Goal: Task Accomplishment & Management: Manage account settings

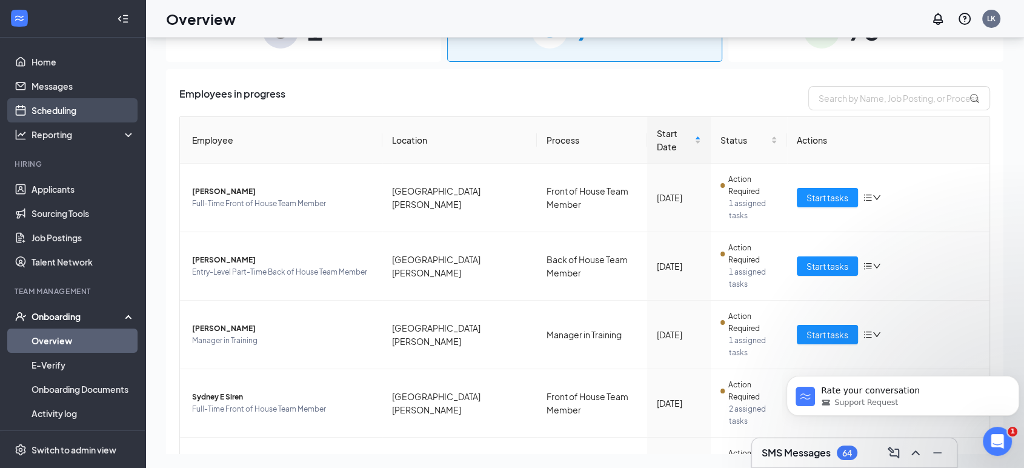
click at [59, 111] on link "Scheduling" at bounding box center [84, 110] width 104 height 24
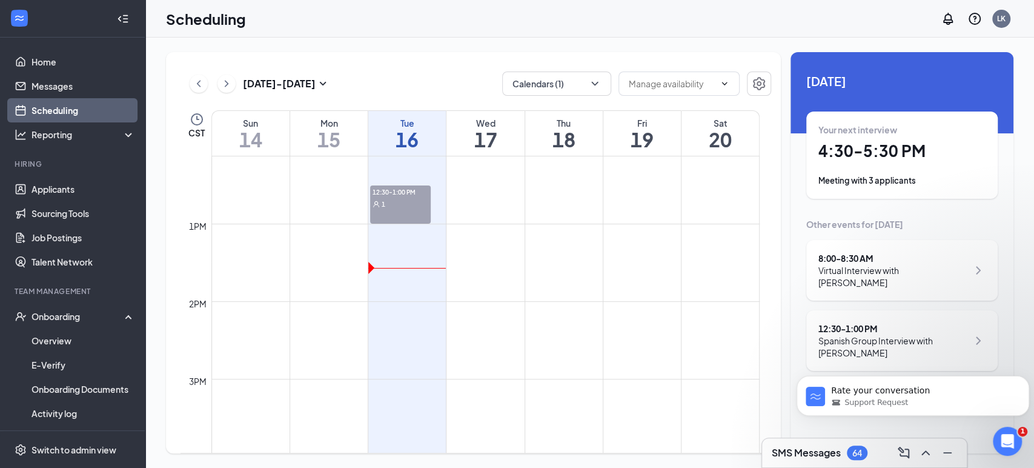
scroll to position [865, 0]
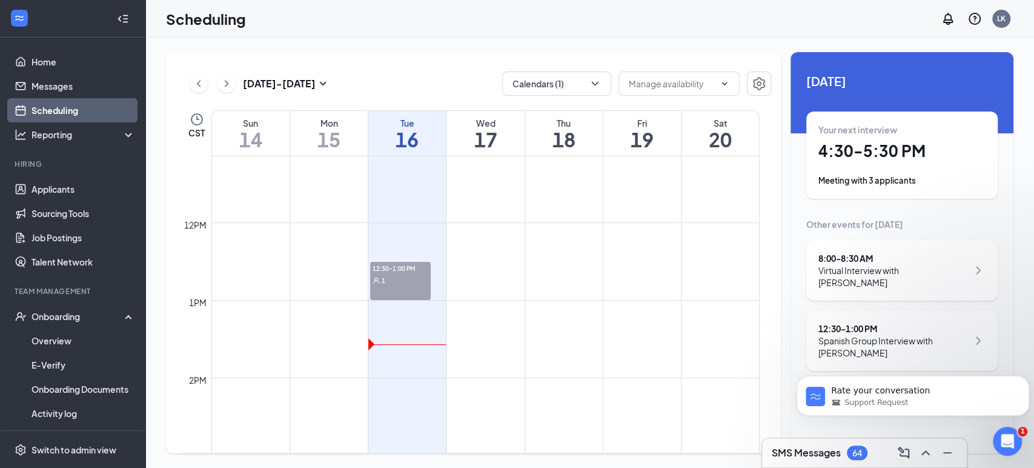
click at [404, 279] on div "1" at bounding box center [400, 280] width 61 height 12
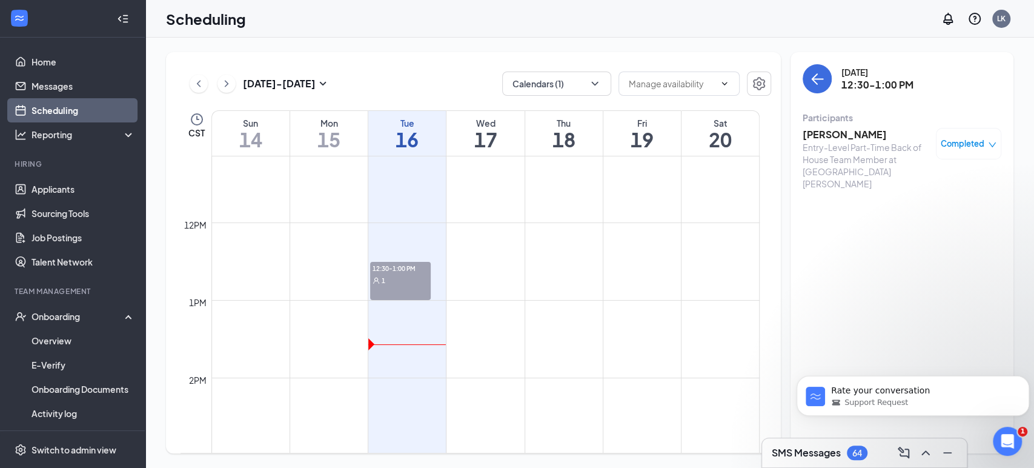
click at [855, 133] on h3 "Yainet Rosales" at bounding box center [866, 134] width 127 height 13
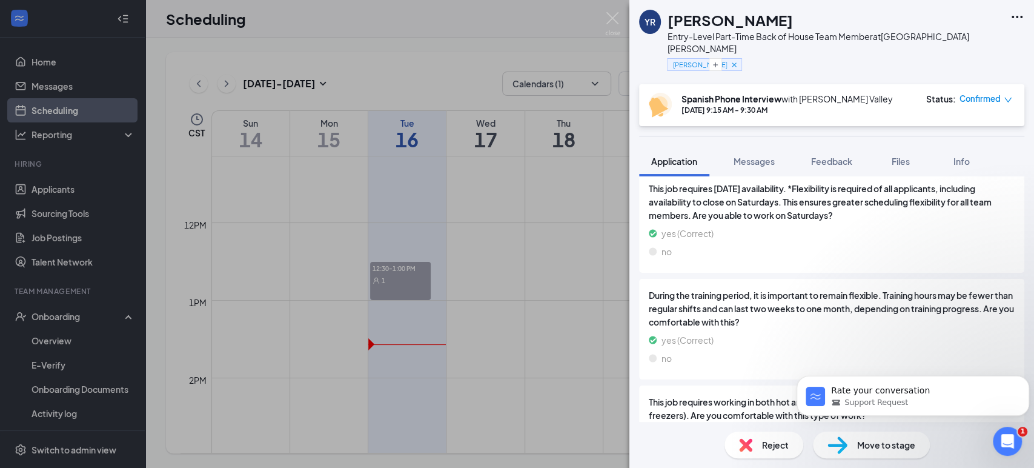
scroll to position [1752, 0]
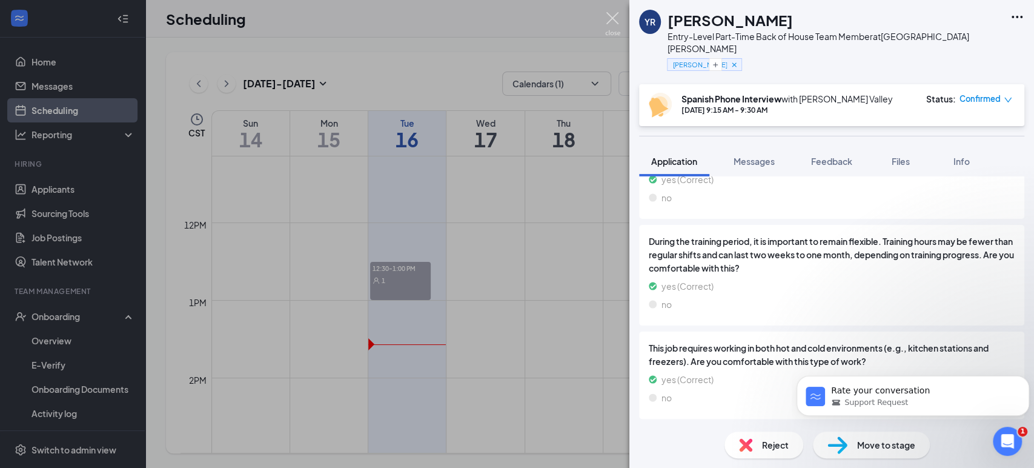
click at [607, 18] on img at bounding box center [612, 24] width 15 height 24
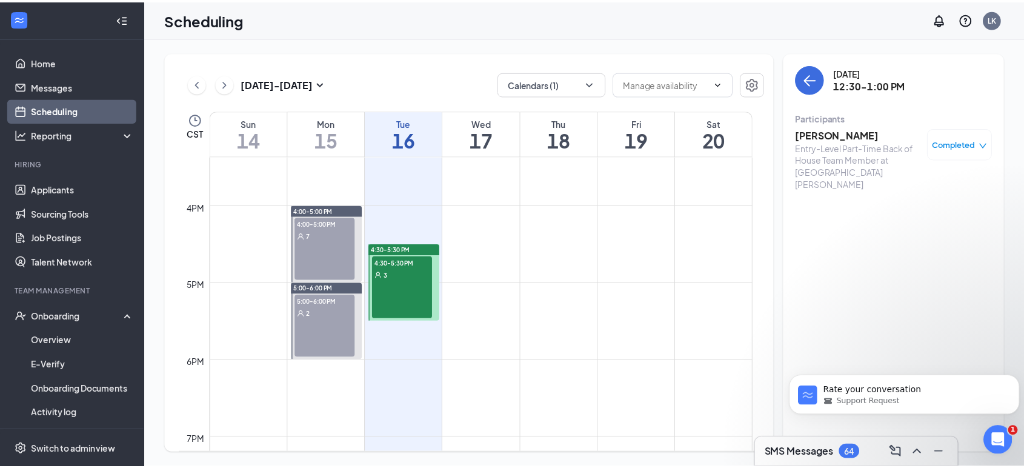
scroll to position [1201, 0]
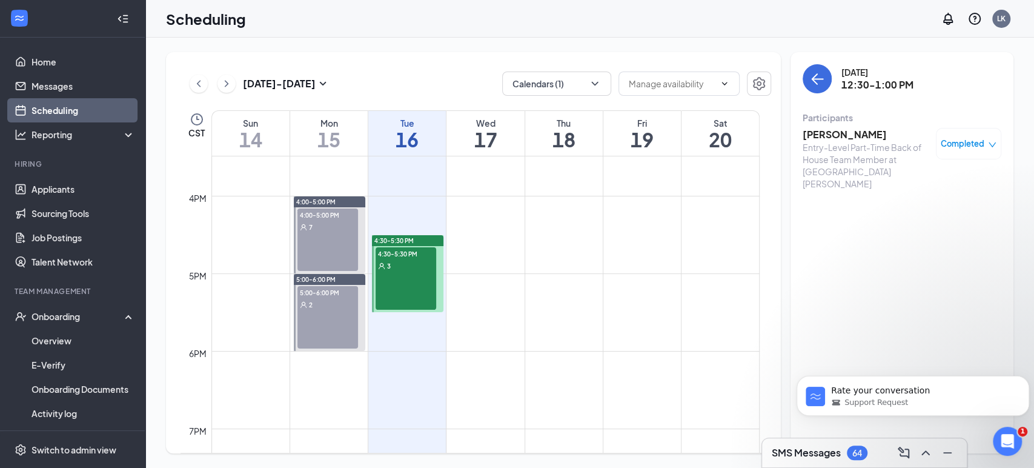
click at [401, 294] on div "4:30-5:30 PM 3" at bounding box center [406, 278] width 61 height 62
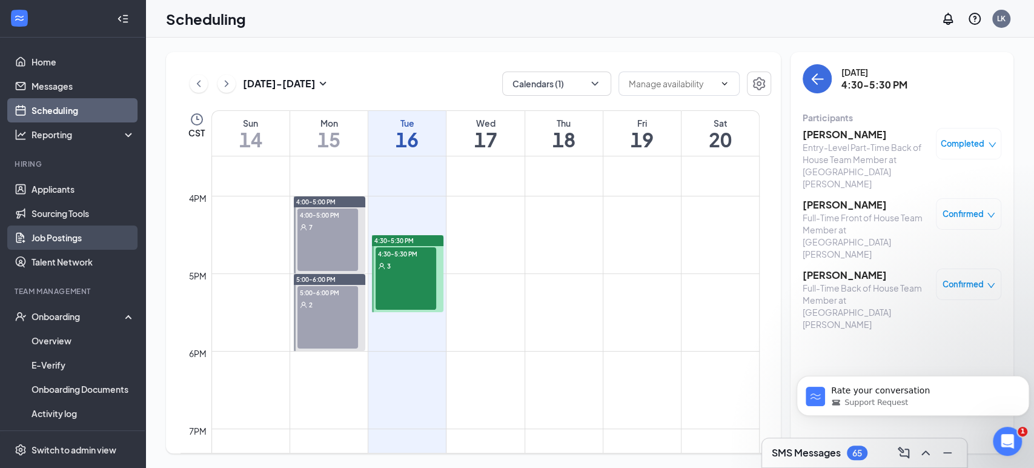
click at [60, 231] on link "Job Postings" at bounding box center [84, 237] width 104 height 24
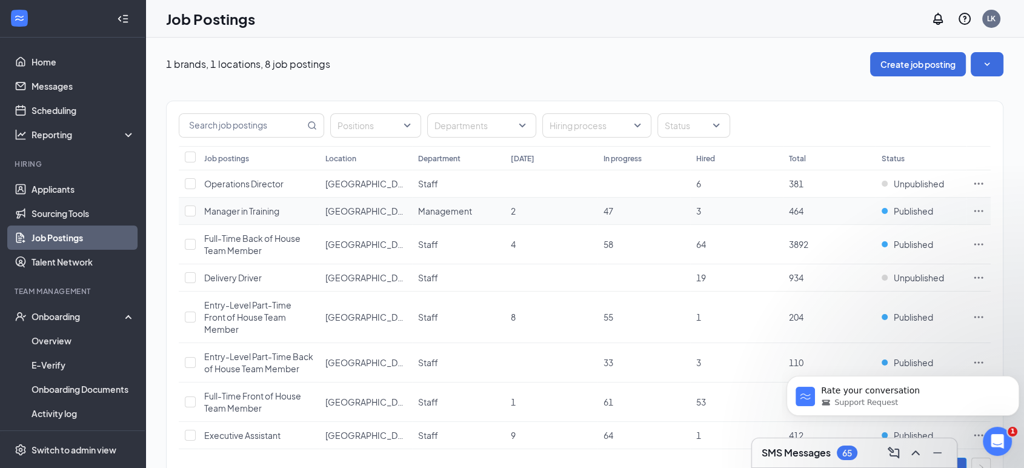
scroll to position [47, 0]
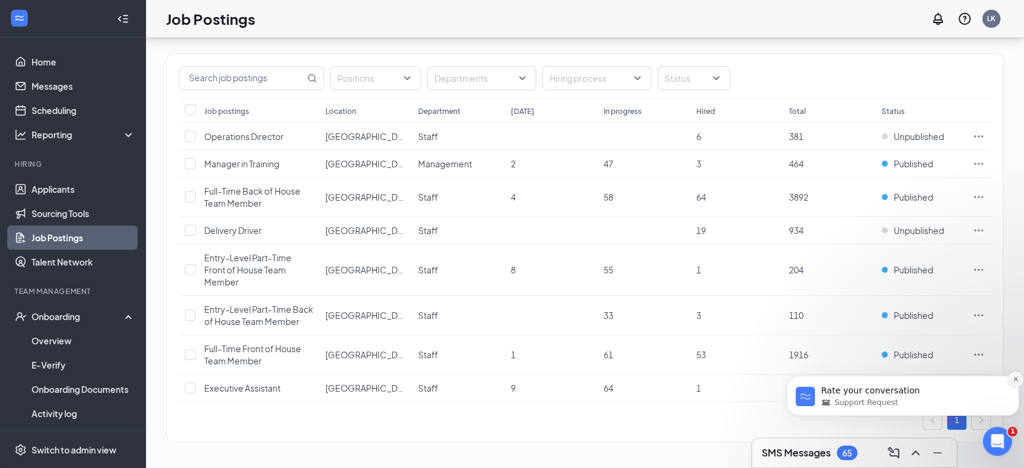
click at [1013, 382] on icon "Dismiss notification" at bounding box center [1015, 379] width 7 height 7
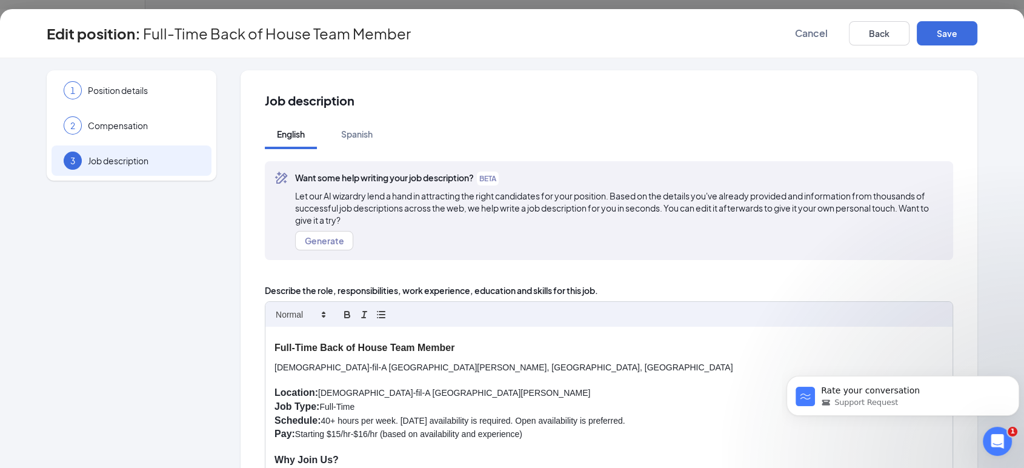
scroll to position [258, 0]
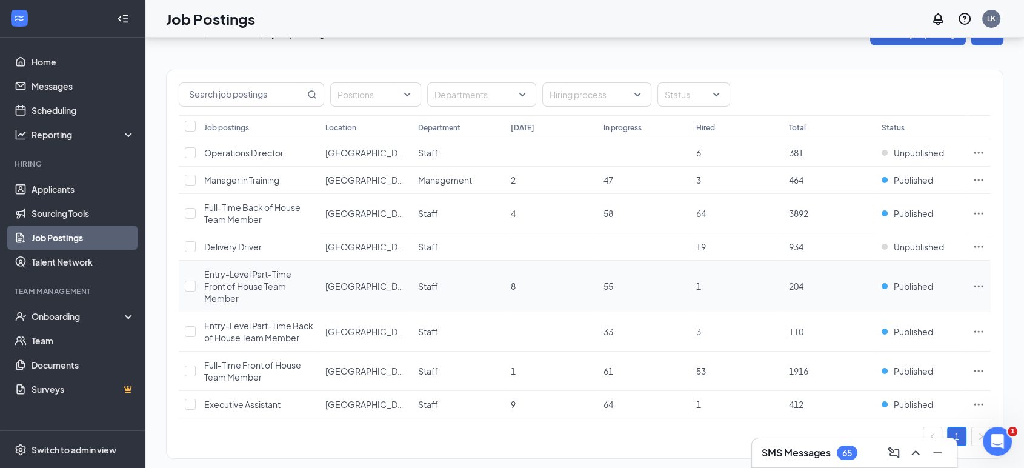
scroll to position [47, 0]
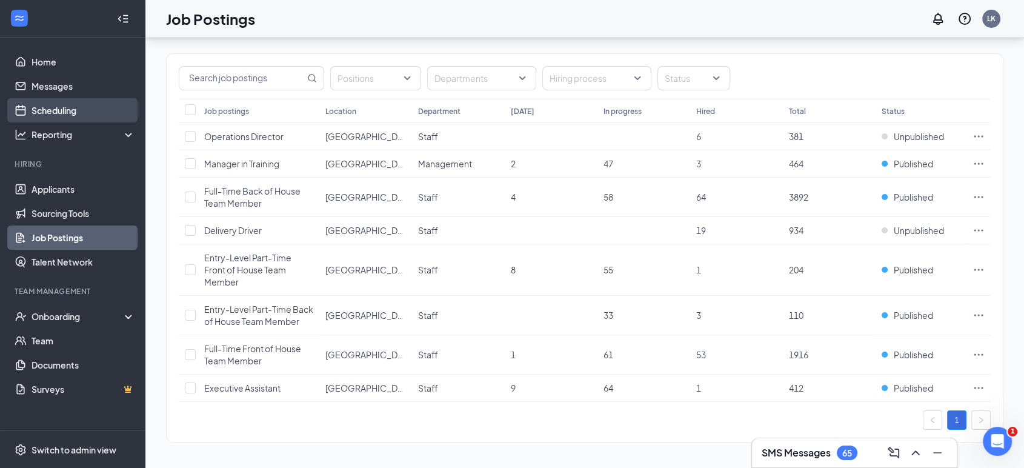
click at [69, 114] on link "Scheduling" at bounding box center [84, 110] width 104 height 24
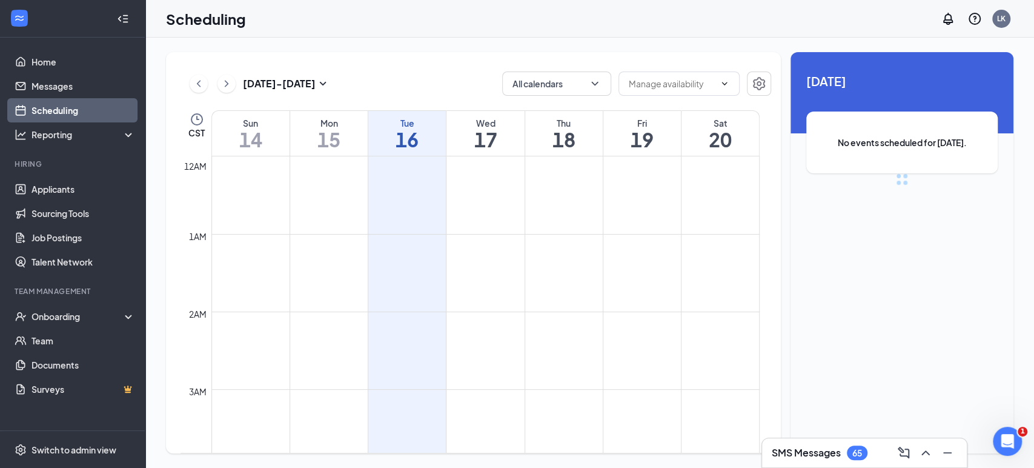
scroll to position [596, 0]
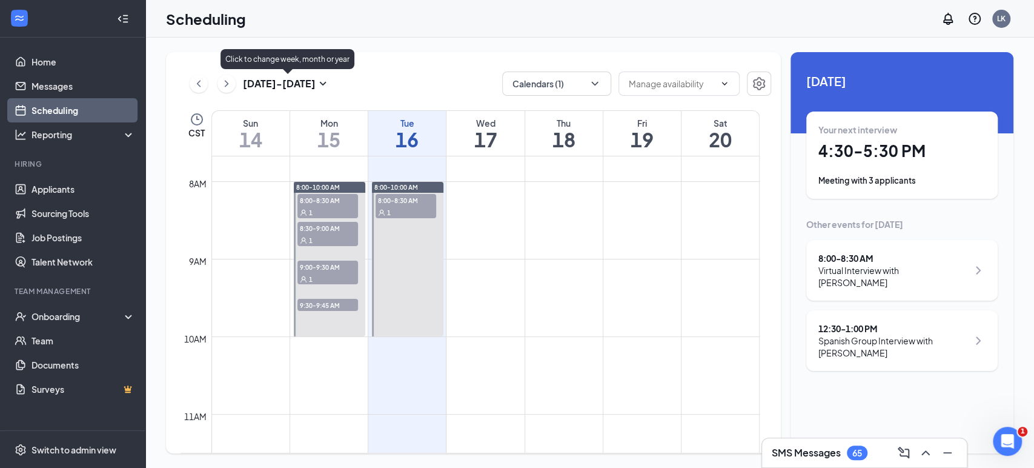
click at [308, 79] on h3 "Sep 14 - Sep 20" at bounding box center [279, 83] width 73 height 13
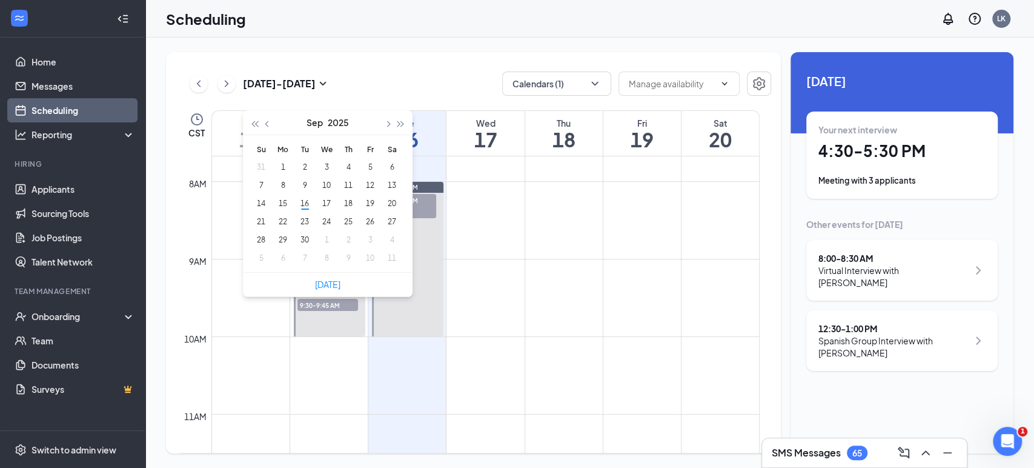
type input "2025-10-05"
type input "2025-09-21"
click at [261, 221] on div "21" at bounding box center [261, 221] width 15 height 15
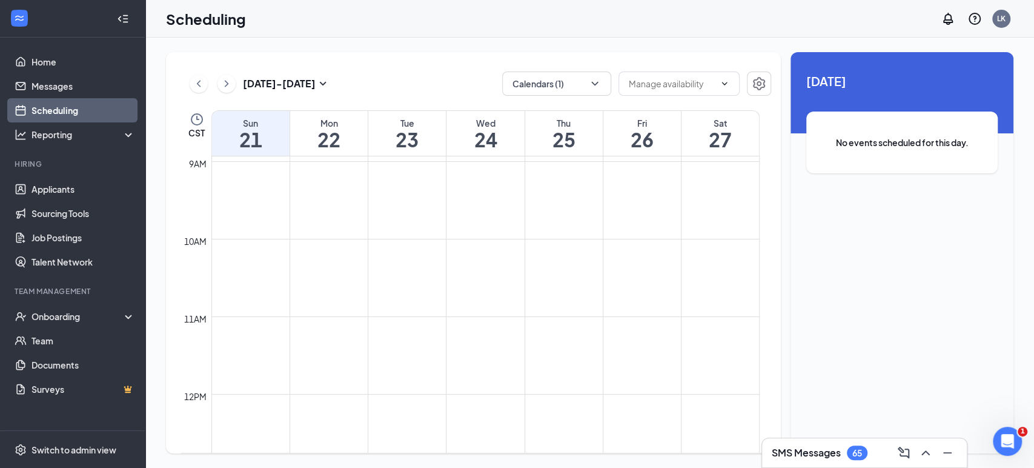
scroll to position [663, 0]
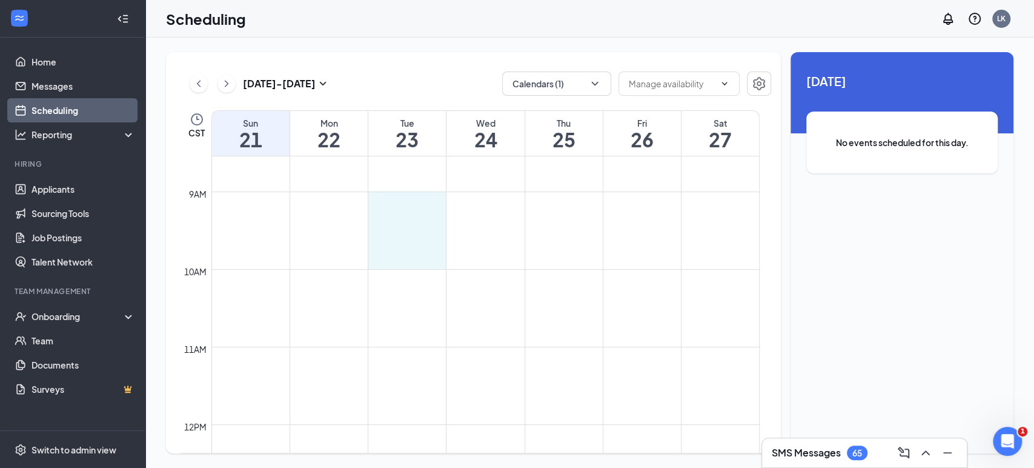
drag, startPoint x: 415, startPoint y: 198, endPoint x: 412, endPoint y: 250, distance: 52.2
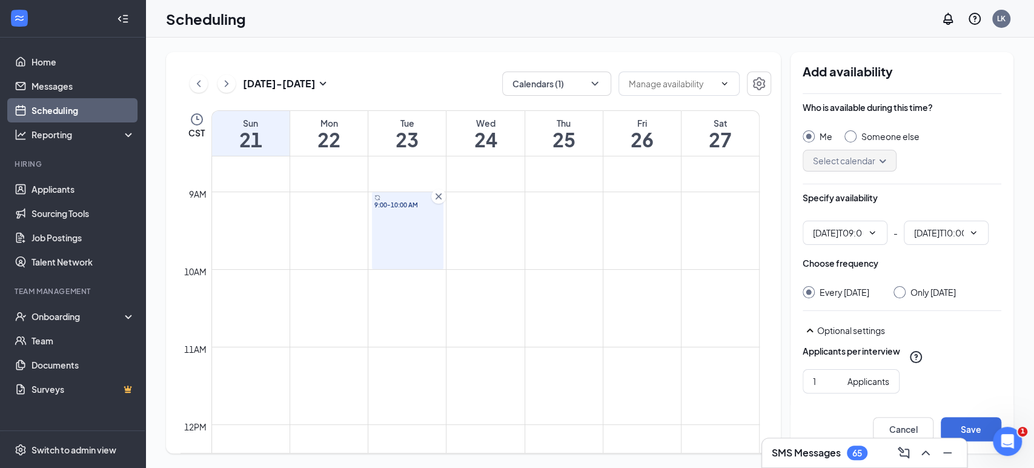
type input "09:00 AM"
type input "10:00 AM"
drag, startPoint x: 333, startPoint y: 195, endPoint x: 320, endPoint y: 259, distance: 65.4
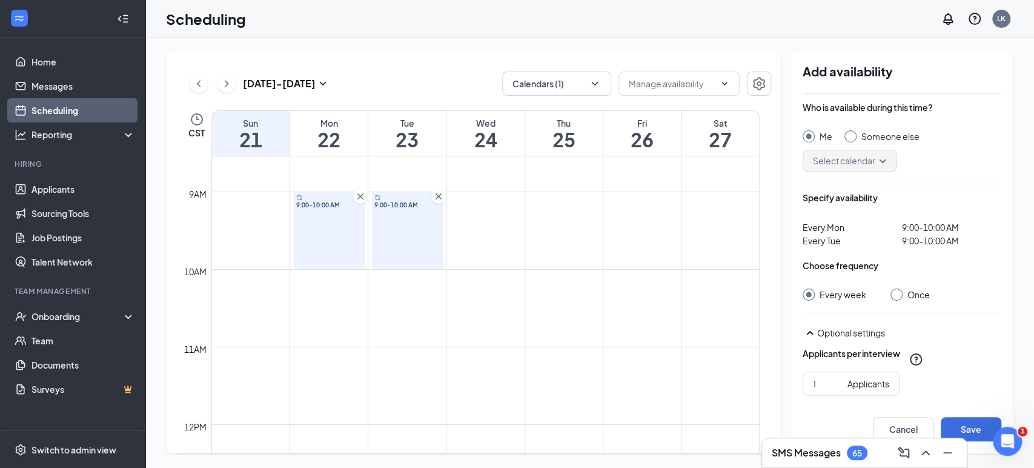
click at [362, 199] on icon "Cross" at bounding box center [360, 196] width 12 height 12
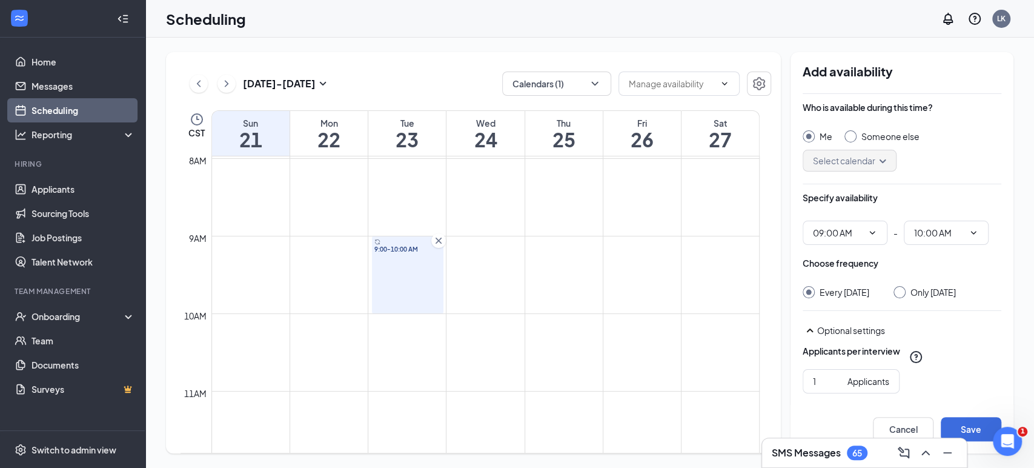
scroll to position [596, 0]
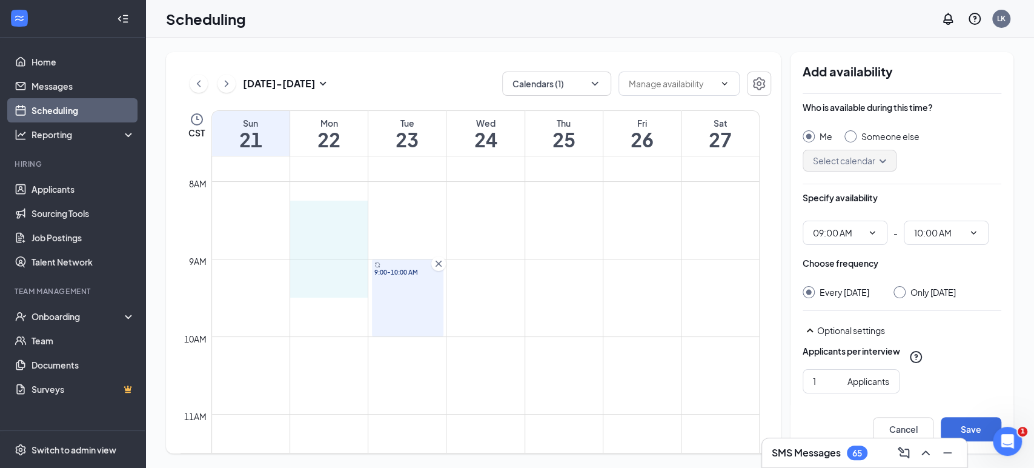
drag, startPoint x: 325, startPoint y: 211, endPoint x: 328, endPoint y: 283, distance: 71.6
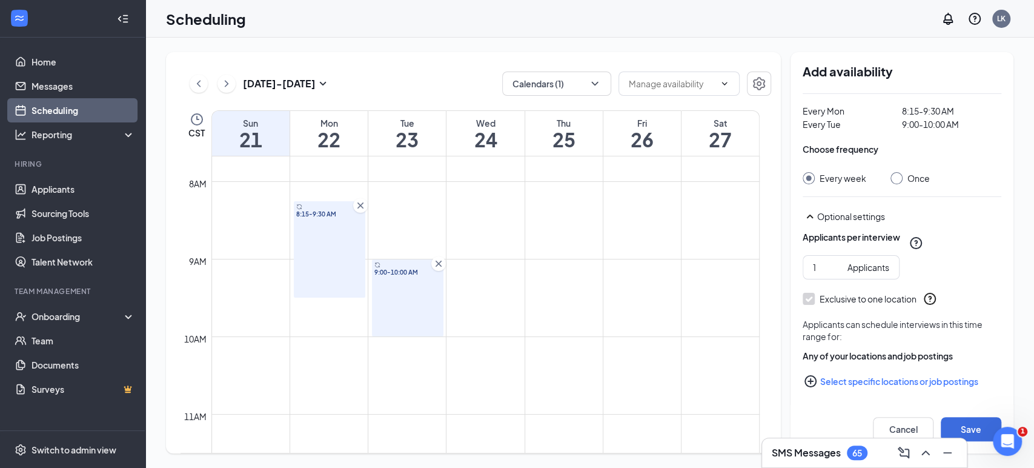
click at [894, 175] on input "Once" at bounding box center [895, 176] width 8 height 8
radio input "true"
radio input "false"
click at [902, 382] on button "Select specific locations or job postings" at bounding box center [902, 381] width 199 height 24
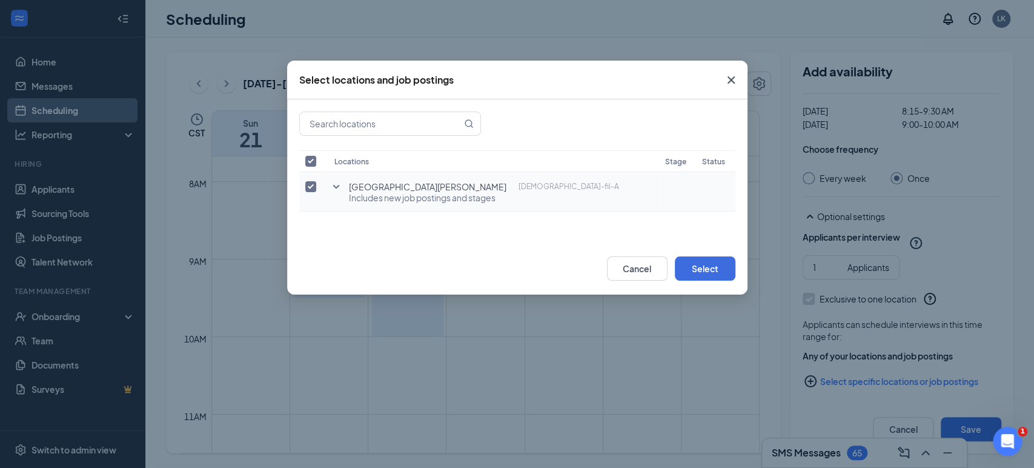
click at [337, 188] on icon "SmallChevronDown" at bounding box center [336, 186] width 15 height 15
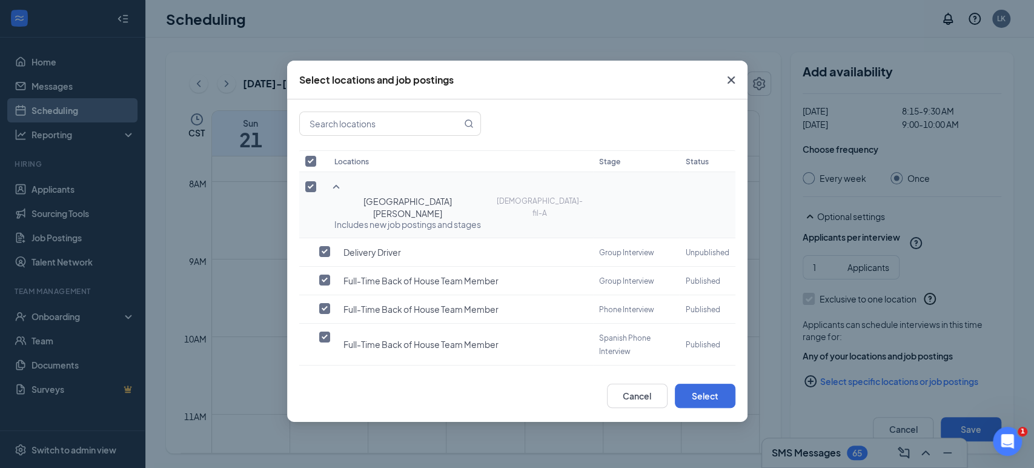
click at [311, 187] on input "checkbox" at bounding box center [310, 186] width 11 height 11
checkbox input "false"
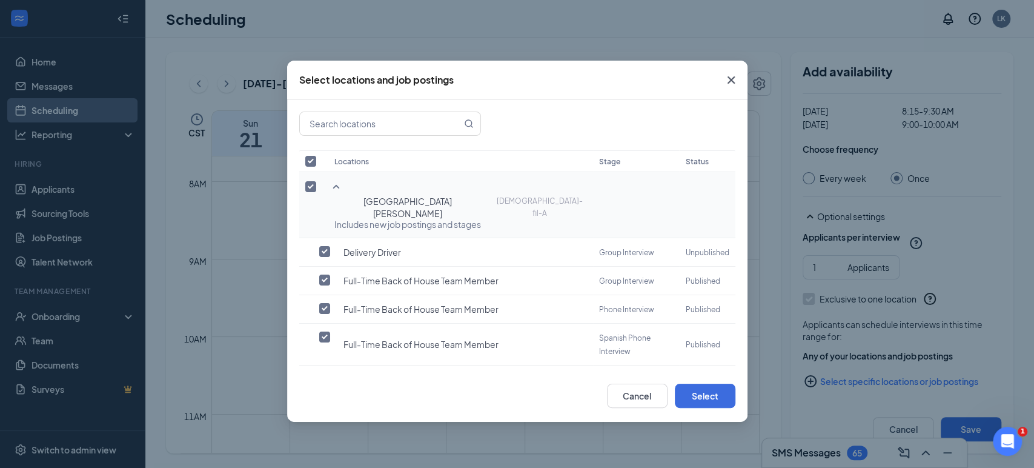
checkbox input "false"
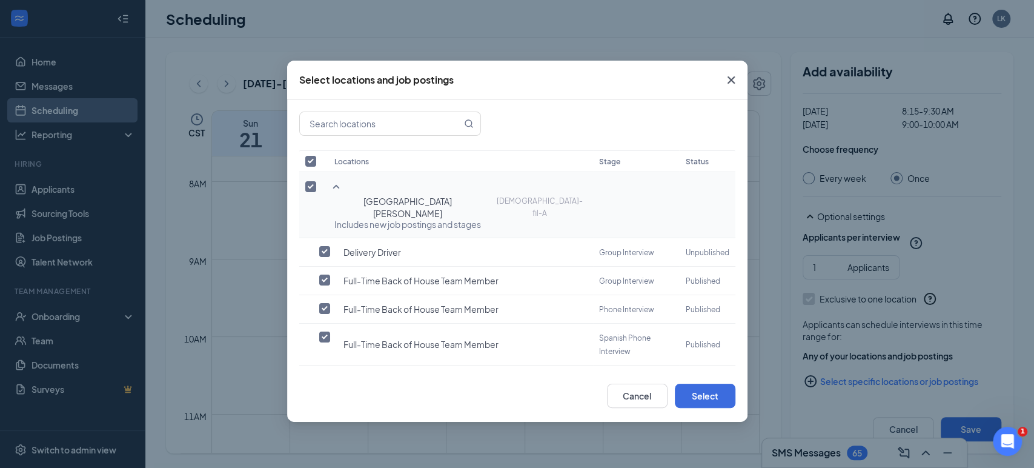
checkbox input "false"
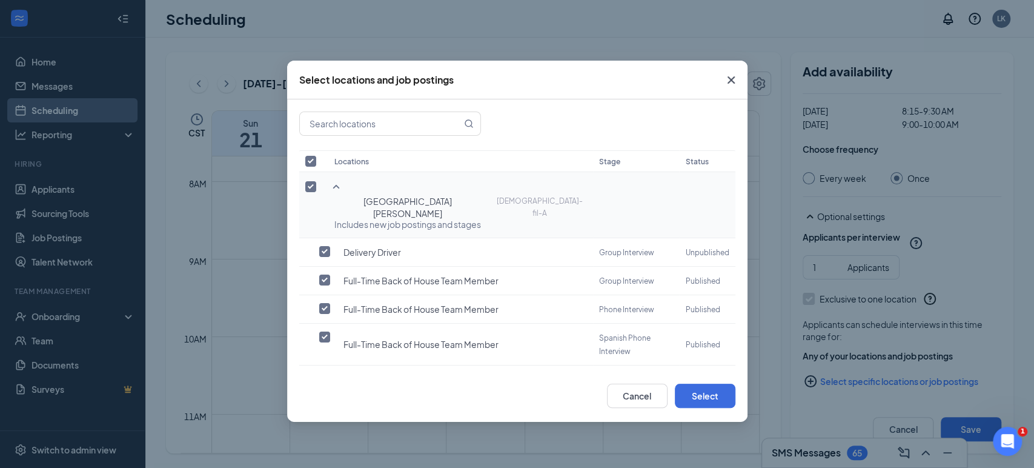
checkbox input "false"
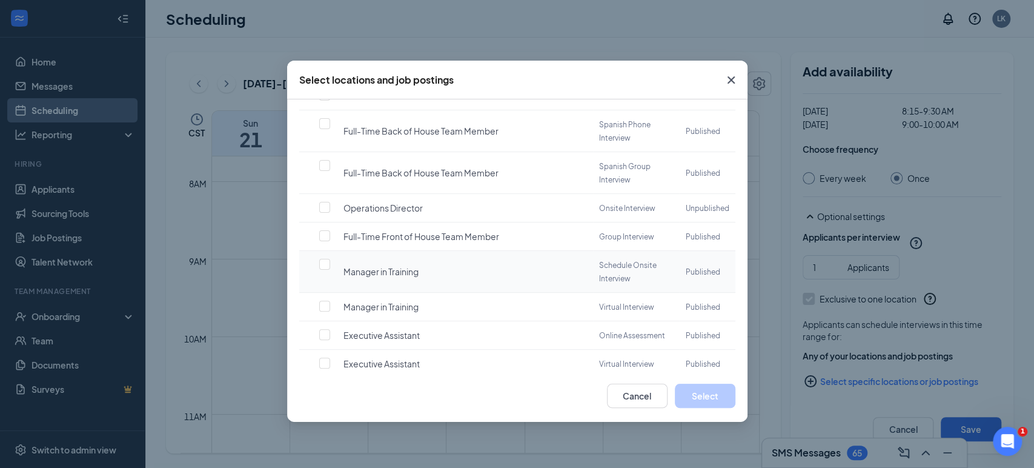
scroll to position [202, 0]
click at [327, 300] on input "checkbox" at bounding box center [324, 305] width 11 height 11
checkbox input "false"
checkbox input "true"
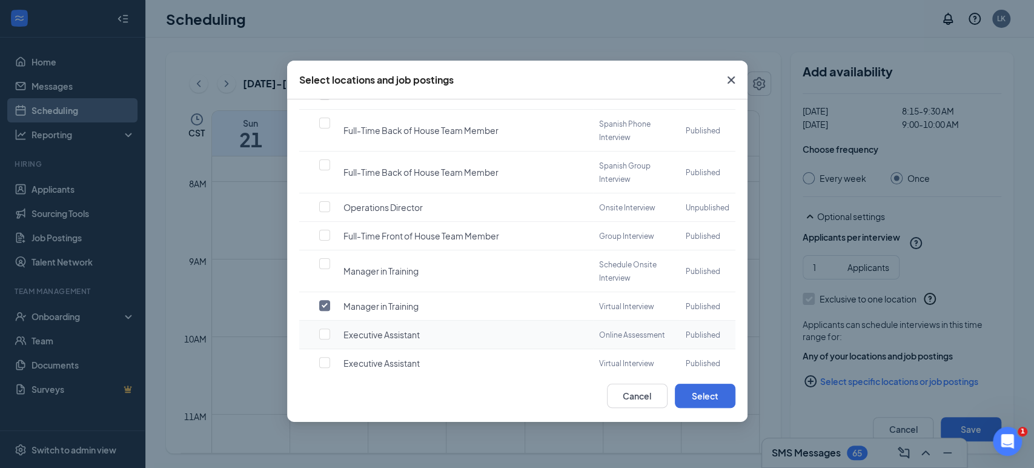
scroll to position [269, 0]
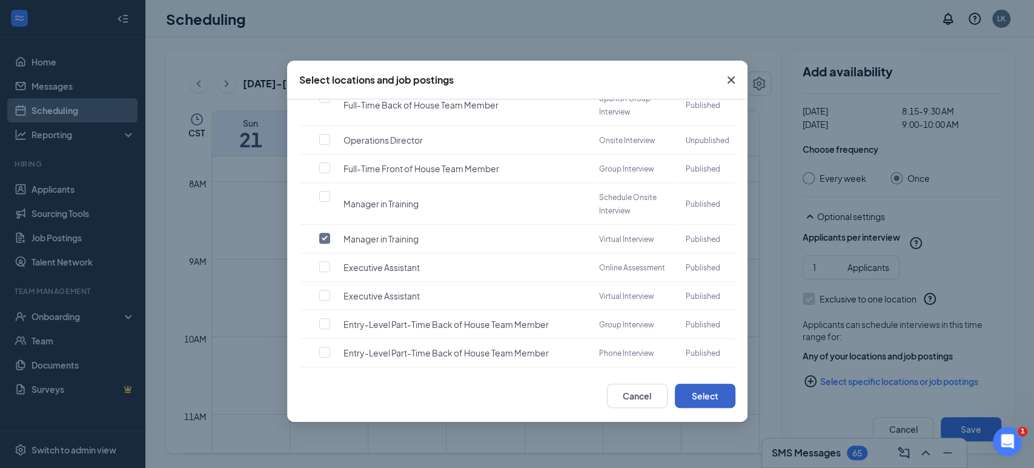
click at [714, 396] on button "Select" at bounding box center [705, 396] width 61 height 24
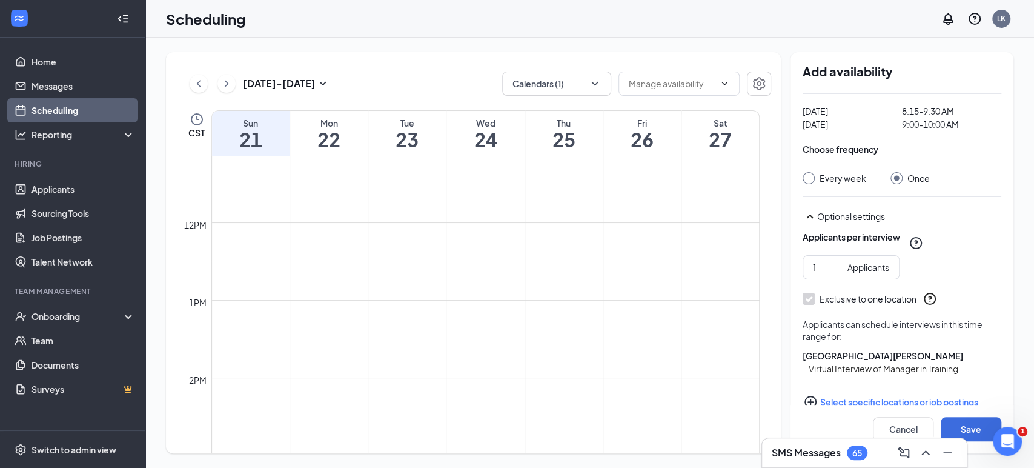
scroll to position [136, 0]
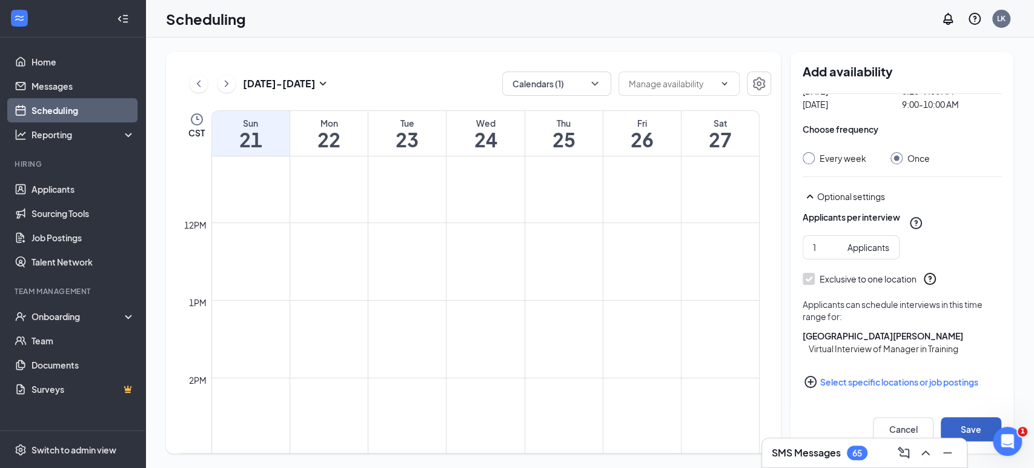
click at [972, 433] on button "Save" at bounding box center [971, 429] width 61 height 24
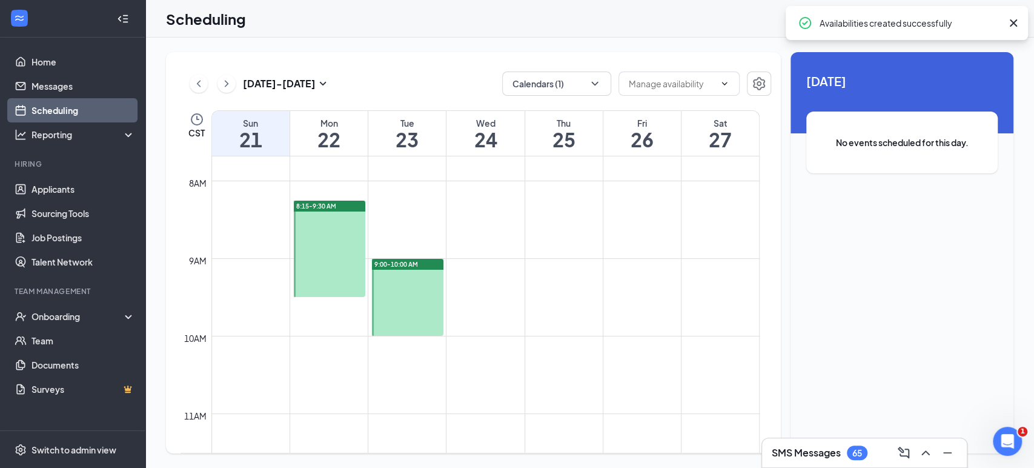
scroll to position [528, 0]
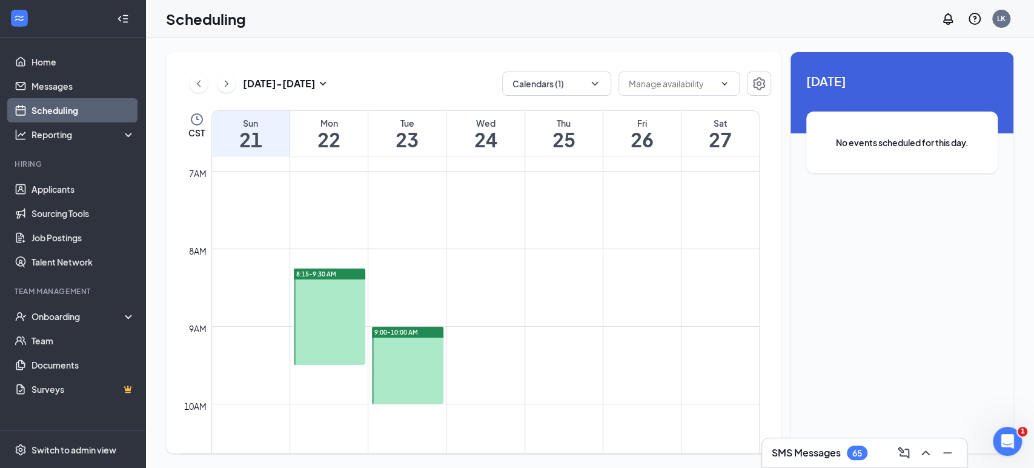
click at [396, 368] on div at bounding box center [407, 365] width 71 height 77
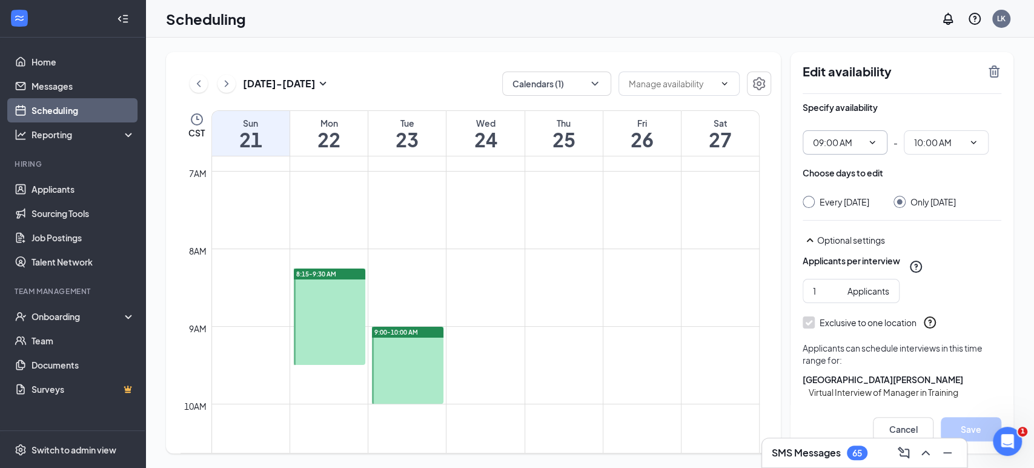
click at [877, 141] on icon "ChevronDown" at bounding box center [873, 143] width 10 height 10
click at [872, 139] on icon "ChevronDown" at bounding box center [873, 143] width 10 height 10
click at [868, 141] on icon "ChevronDown" at bounding box center [873, 143] width 10 height 10
click at [868, 139] on icon "ChevronDown" at bounding box center [873, 143] width 10 height 10
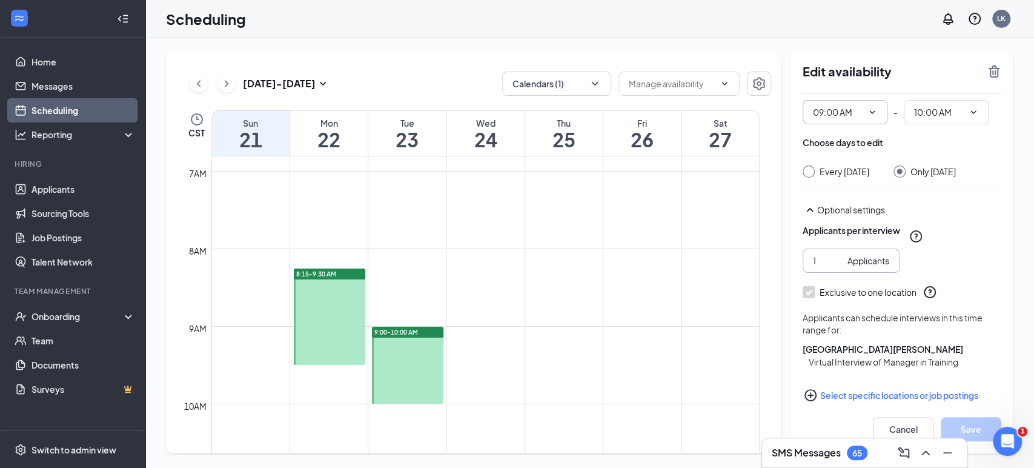
scroll to position [56, 0]
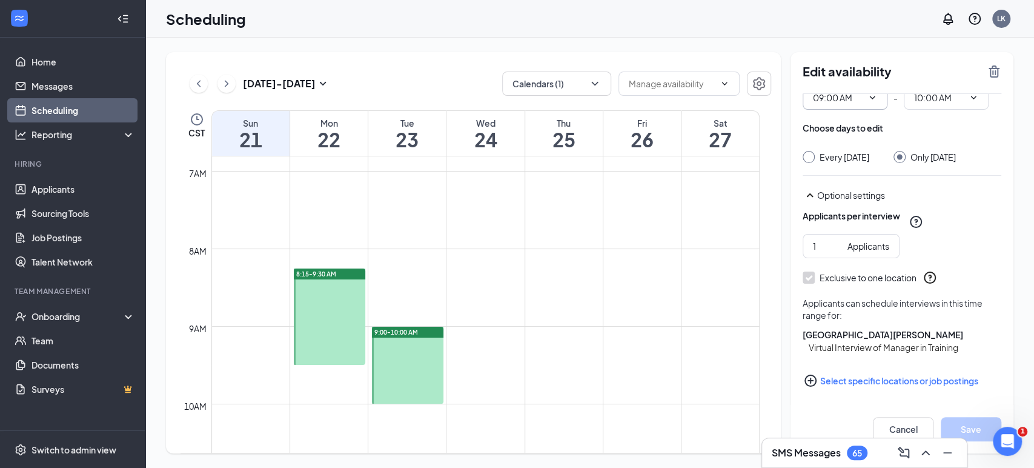
click at [420, 367] on div at bounding box center [407, 365] width 71 height 77
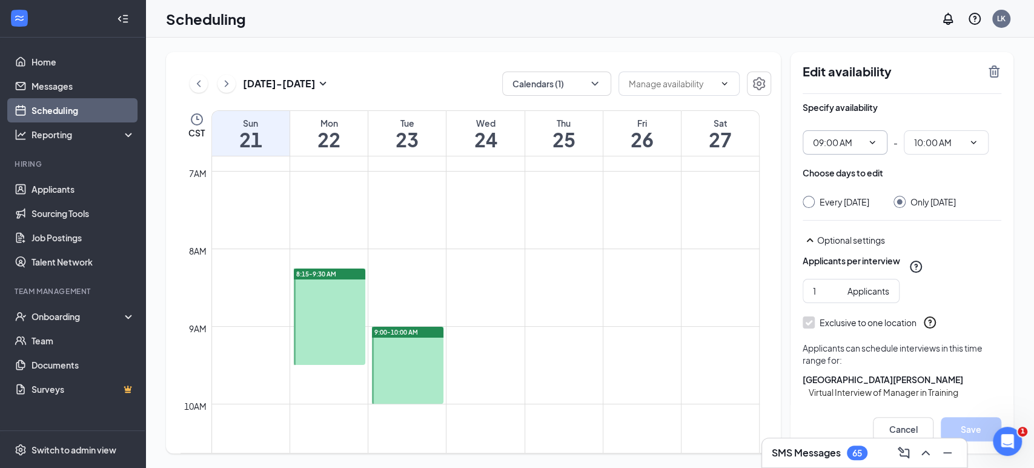
click at [871, 139] on icon "ChevronDown" at bounding box center [873, 143] width 10 height 10
click at [874, 139] on icon "ChevronDown" at bounding box center [873, 143] width 10 height 10
click at [835, 138] on input "09:00 AM" at bounding box center [838, 142] width 50 height 13
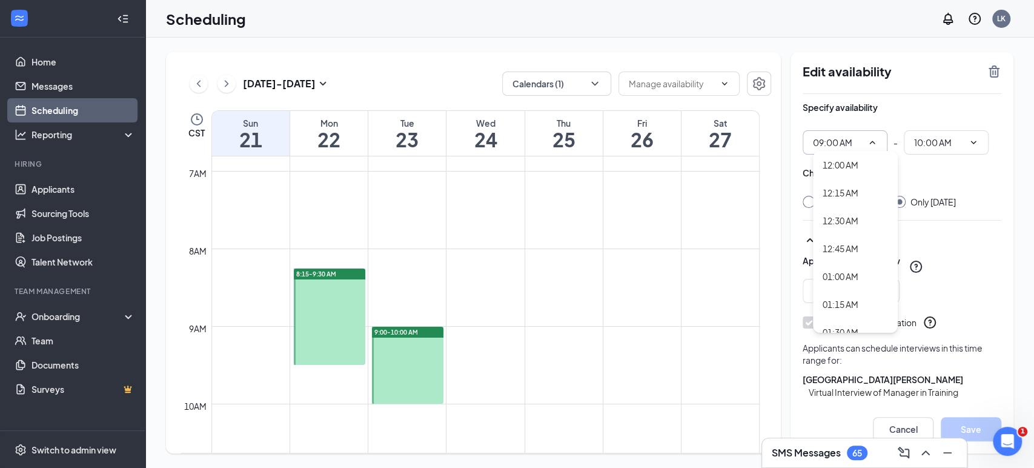
click at [836, 130] on span "09:00 AM 12:00 AM 12:15 AM 12:30 AM 12:45 AM 01:00 AM 01:15 AM 01:30 AM 01:45 A…" at bounding box center [845, 142] width 85 height 24
click at [855, 242] on div "08:30 AM" at bounding box center [841, 237] width 36 height 13
type input "08:30 AM"
type input "09:30 AM"
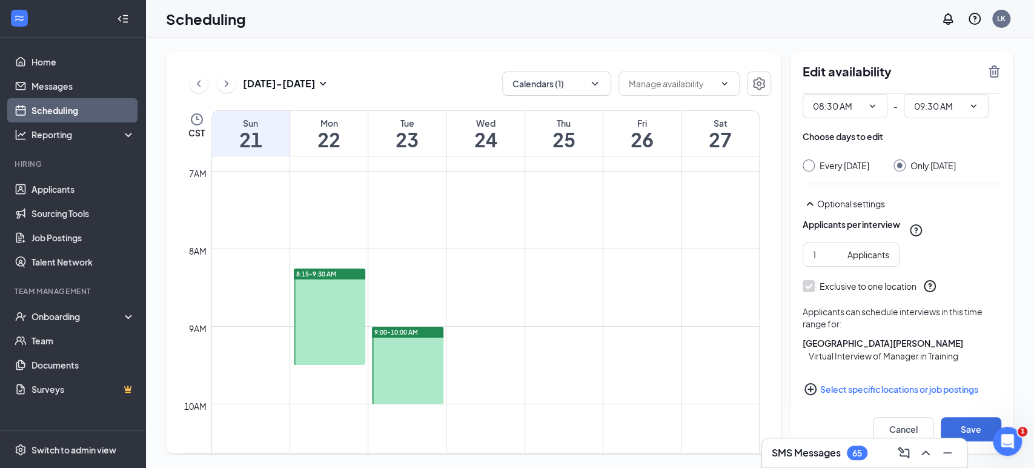
scroll to position [56, 0]
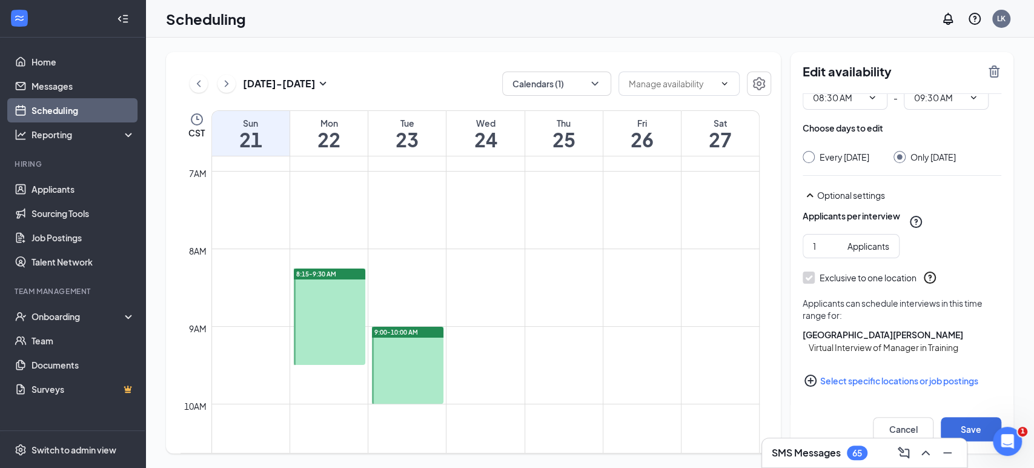
click at [888, 382] on button "Select specific locations or job postings" at bounding box center [902, 380] width 199 height 24
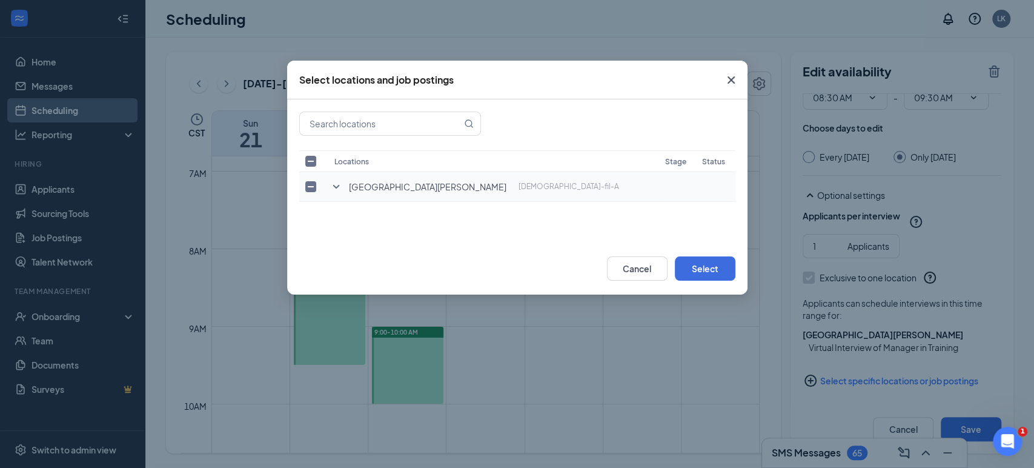
click at [307, 188] on input "checkbox" at bounding box center [310, 186] width 11 height 11
click at [335, 184] on icon "SmallChevronDown" at bounding box center [336, 186] width 15 height 15
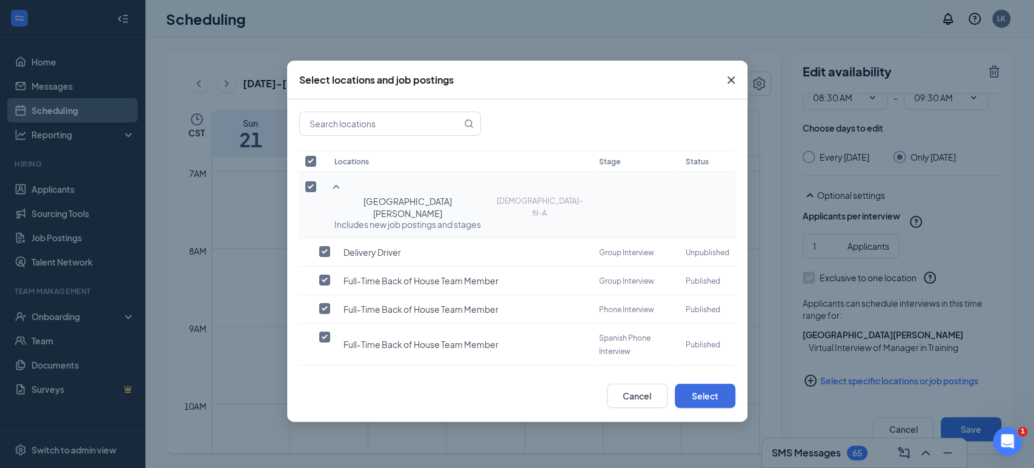
click at [311, 188] on input "checkbox" at bounding box center [310, 186] width 11 height 11
checkbox input "false"
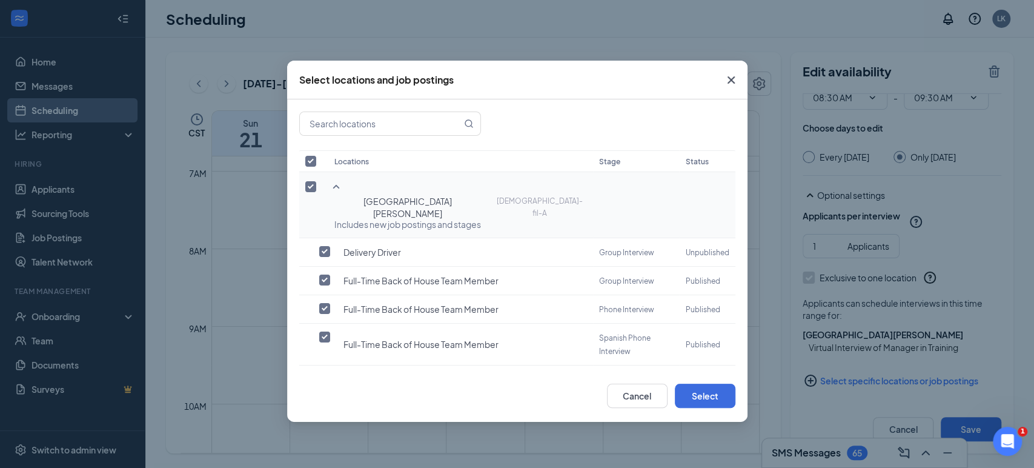
checkbox input "false"
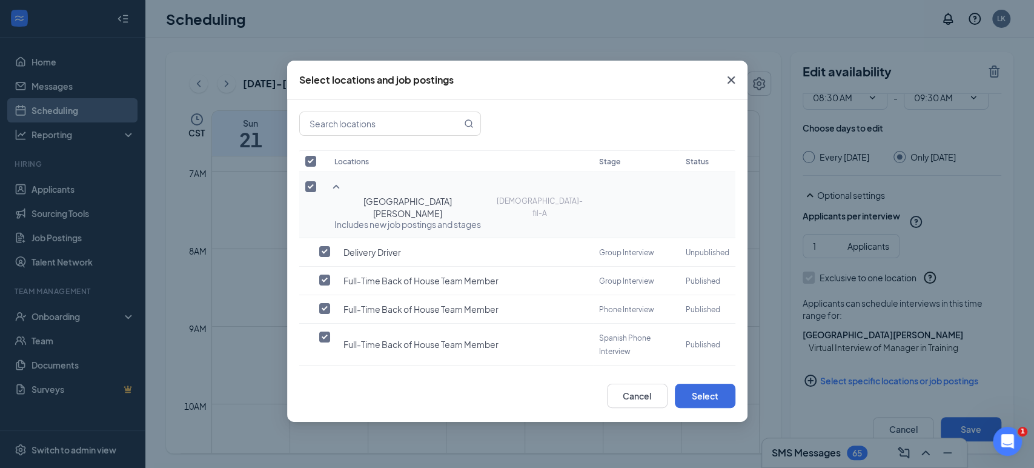
checkbox input "false"
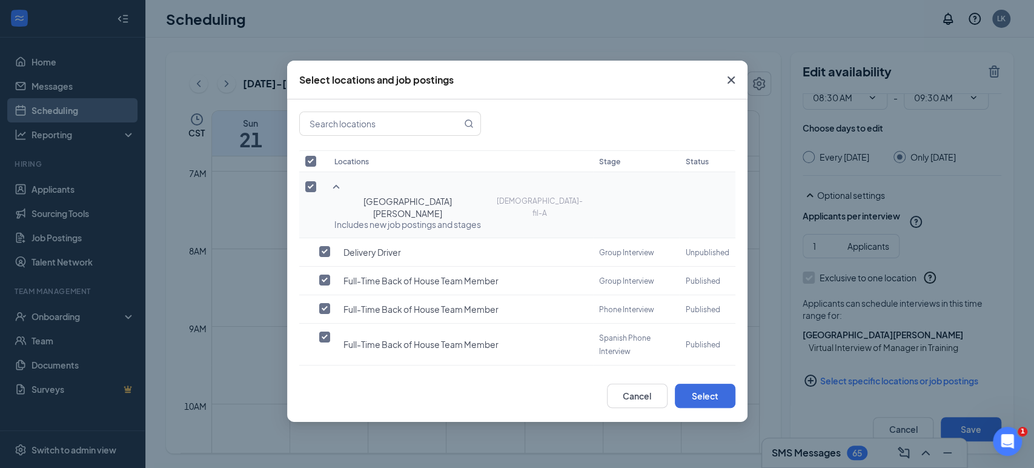
checkbox input "false"
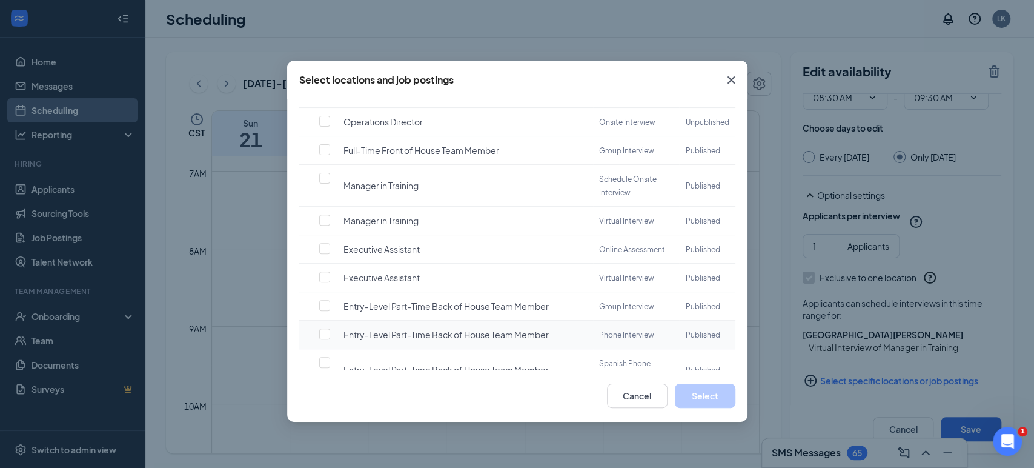
scroll to position [153, 0]
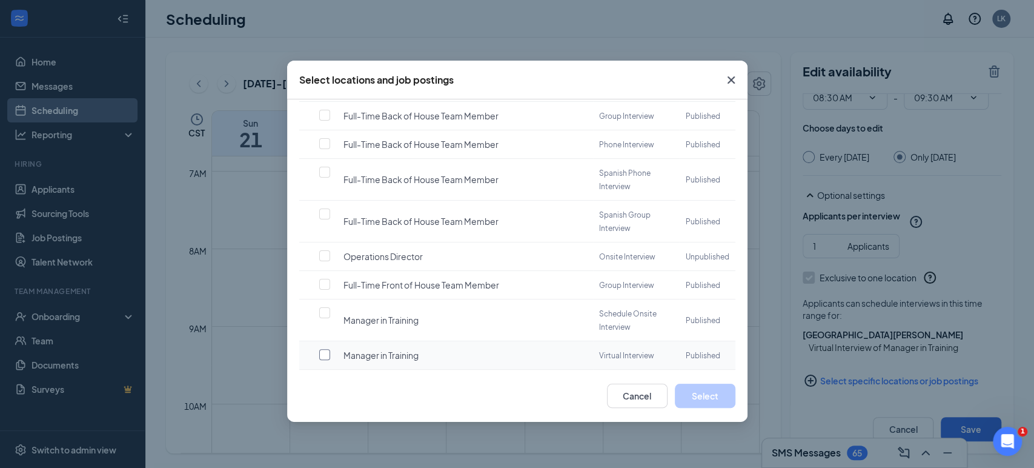
click at [329, 349] on input "checkbox" at bounding box center [324, 354] width 11 height 11
checkbox input "false"
checkbox input "true"
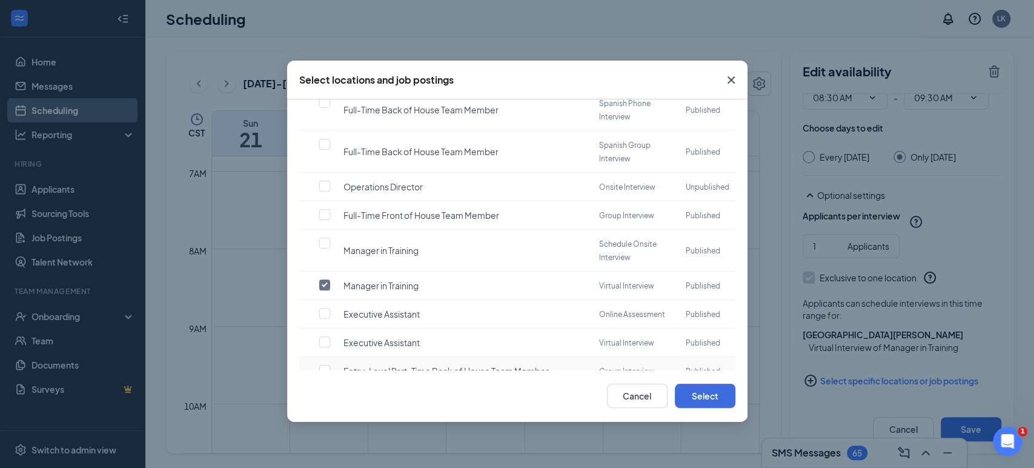
scroll to position [287, 0]
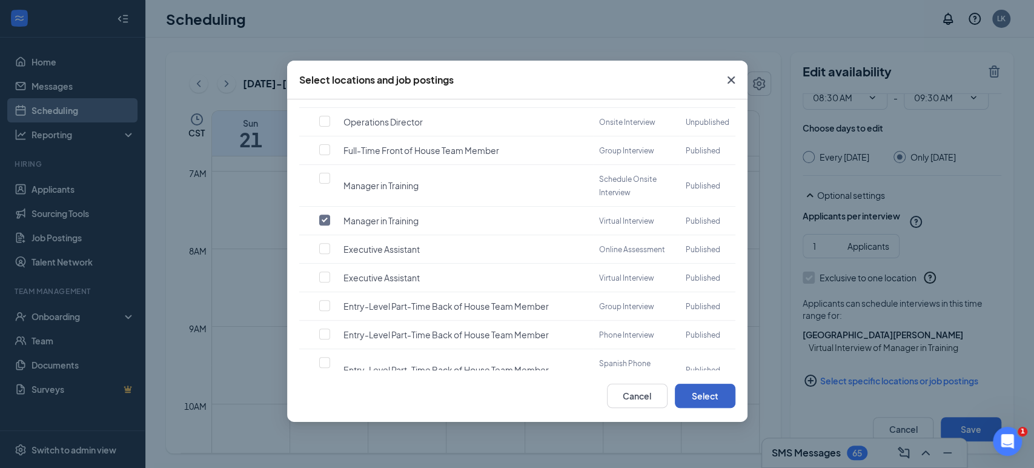
click at [693, 393] on button "Select" at bounding box center [705, 396] width 61 height 24
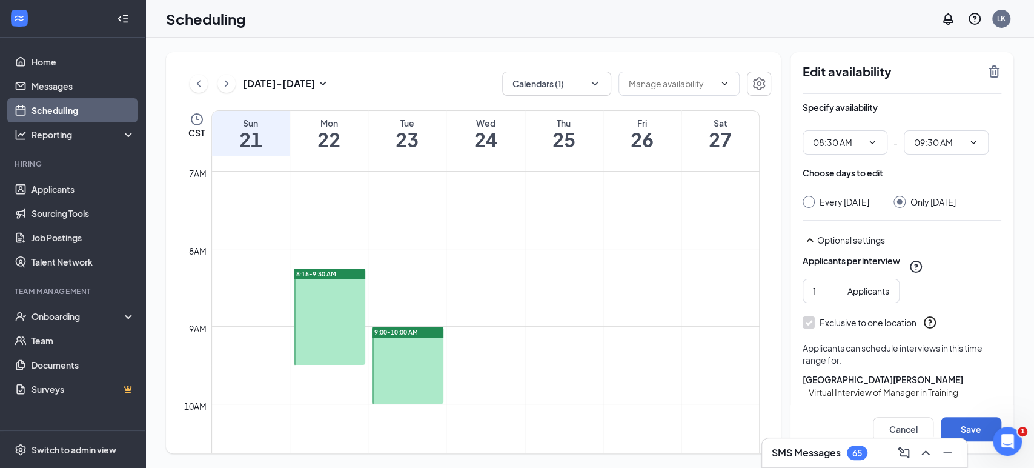
scroll to position [56, 0]
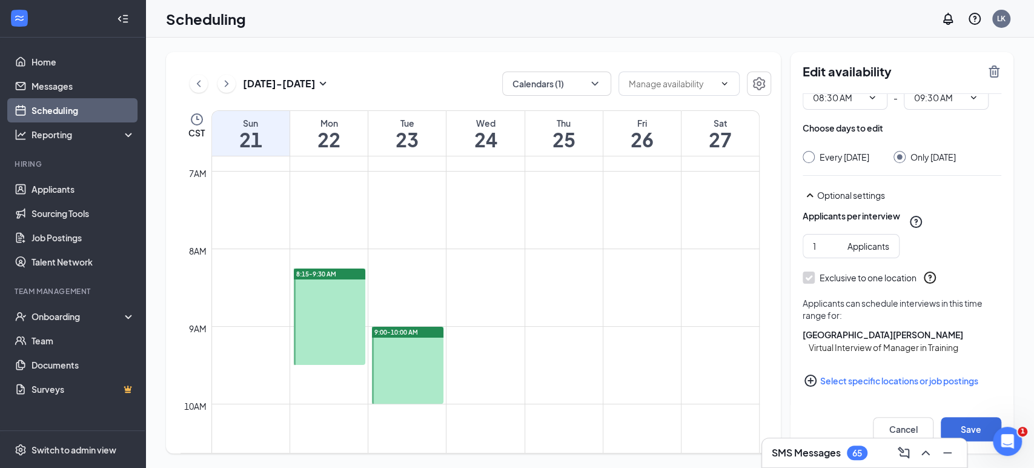
click at [869, 383] on button "Select specific locations or job postings" at bounding box center [902, 380] width 199 height 24
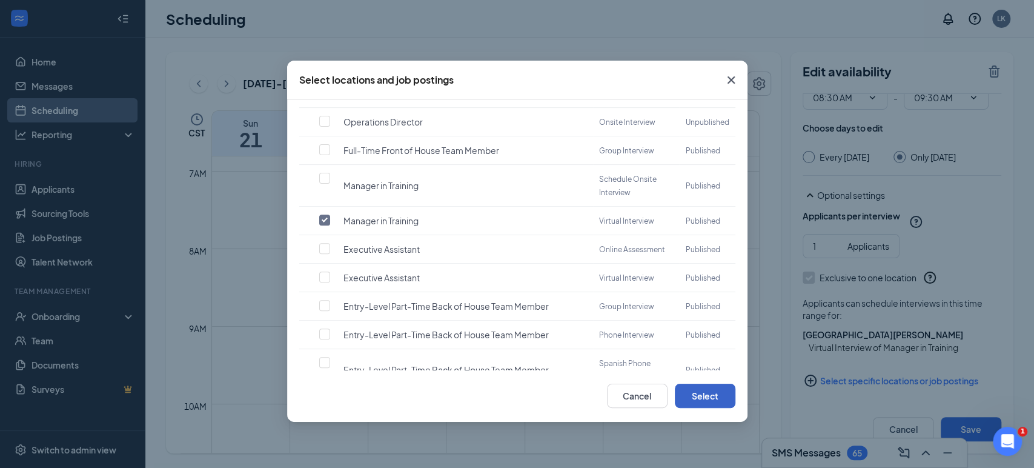
click at [722, 396] on button "Select" at bounding box center [705, 396] width 61 height 24
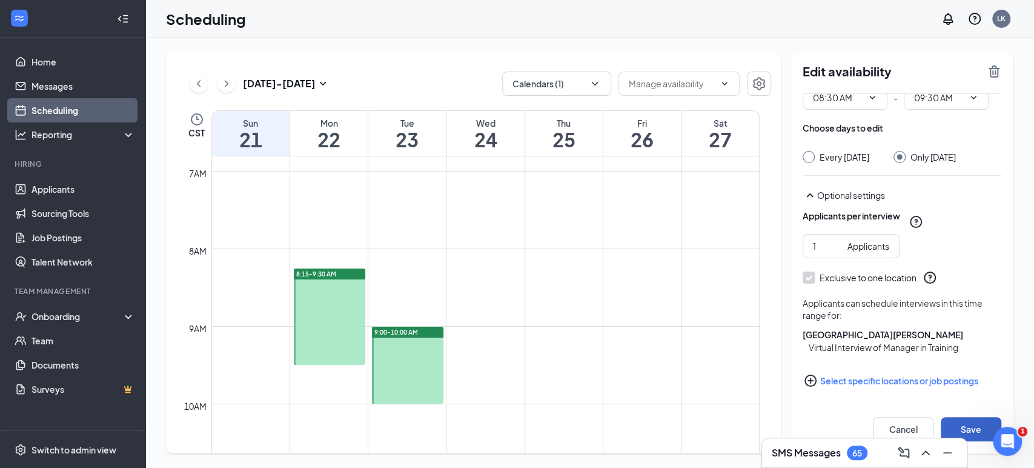
click at [986, 423] on button "Save" at bounding box center [971, 429] width 61 height 24
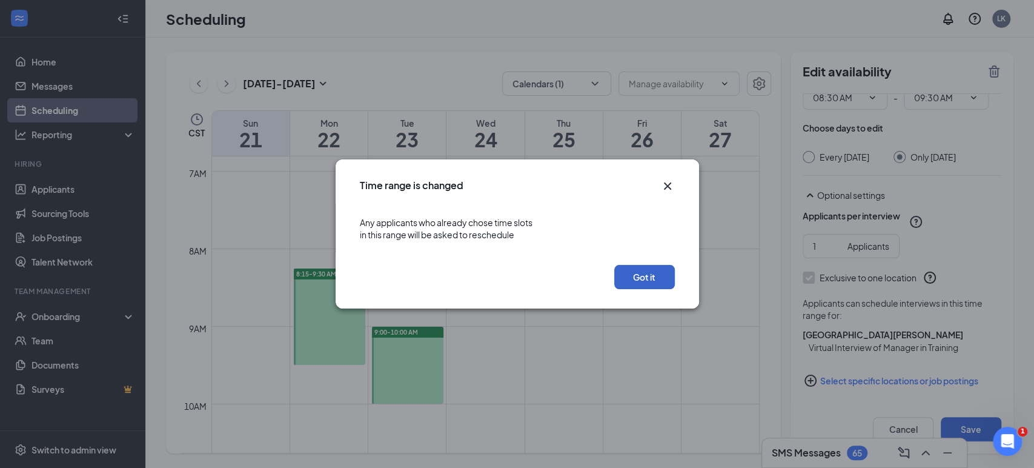
drag, startPoint x: 646, startPoint y: 281, endPoint x: 649, endPoint y: 276, distance: 6.2
click at [647, 280] on button "Got it" at bounding box center [644, 277] width 61 height 24
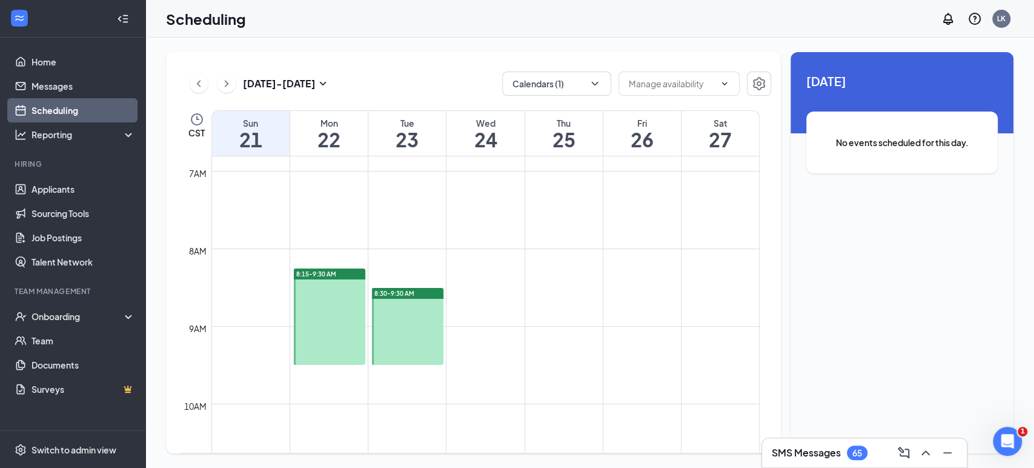
click at [332, 287] on div at bounding box center [329, 316] width 71 height 96
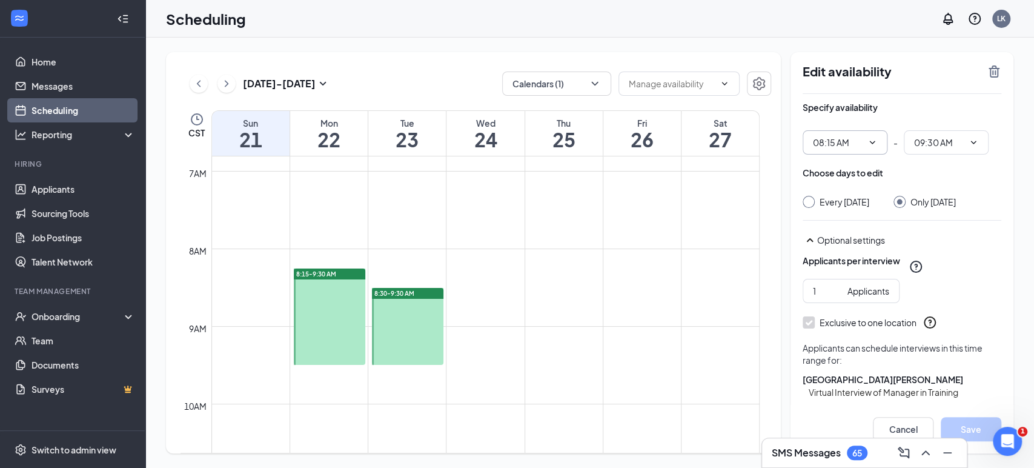
click at [872, 139] on icon "ChevronDown" at bounding box center [873, 143] width 10 height 10
click at [868, 139] on icon "ChevronDown" at bounding box center [873, 143] width 10 height 10
click at [868, 134] on span "08:15 AM" at bounding box center [845, 142] width 85 height 24
click at [856, 135] on span "08:15 AM" at bounding box center [845, 142] width 85 height 24
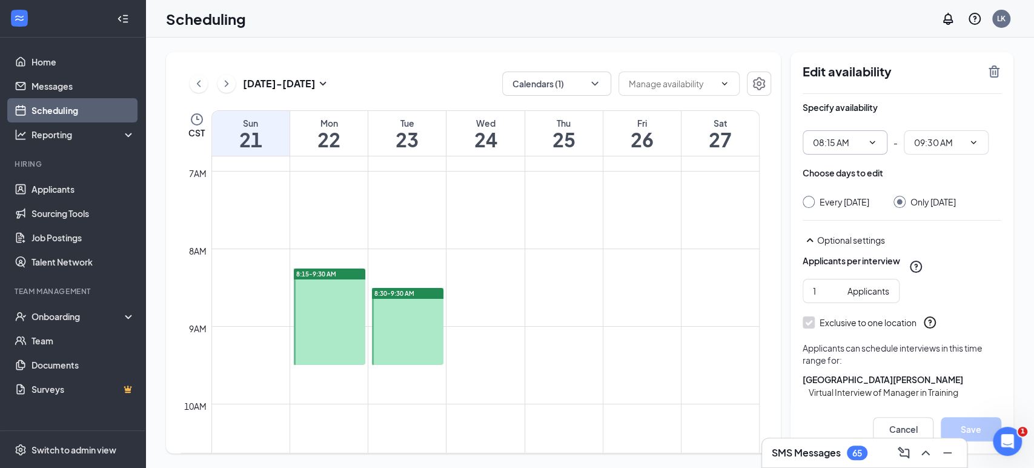
click at [853, 140] on input "08:15 AM" at bounding box center [838, 142] width 50 height 13
click at [854, 139] on input "08:15 AM" at bounding box center [838, 142] width 50 height 13
click at [866, 147] on span at bounding box center [871, 143] width 12 height 10
click at [864, 139] on span "08:15 AM 12:00 AM 12:15 AM 12:30 AM 12:45 AM 01:00 AM 01:15 AM 01:30 AM 01:45 A…" at bounding box center [845, 142] width 85 height 24
click at [868, 142] on icon "ChevronDown" at bounding box center [873, 143] width 10 height 10
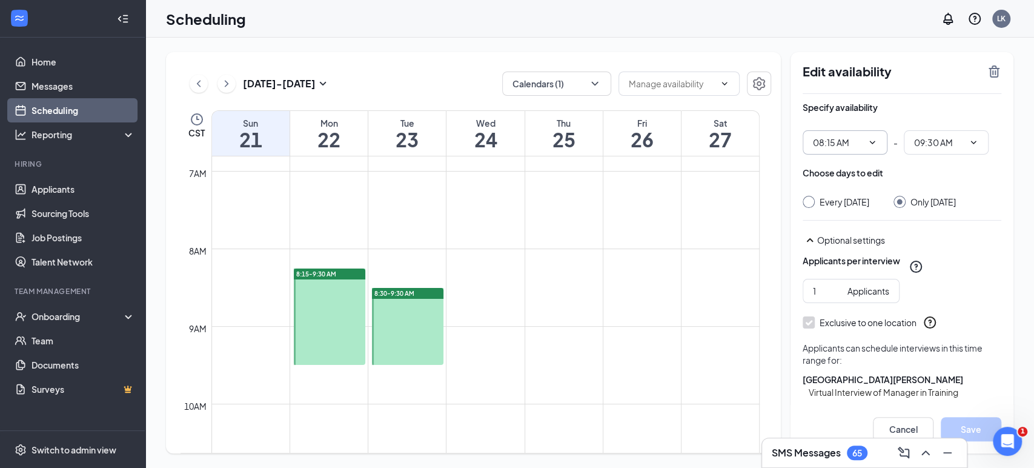
click at [875, 136] on span "08:15 AM 12:00 AM 12:15 AM 12:30 AM 12:45 AM 01:00 AM 01:15 AM 01:30 AM 01:45 A…" at bounding box center [845, 142] width 85 height 24
drag, startPoint x: 875, startPoint y: 136, endPoint x: 870, endPoint y: 124, distance: 12.5
click at [870, 122] on div "Specify availability 08:15 AM 12:00 AM 12:15 AM 12:30 AM 12:45 AM 01:00 AM 01:1…" at bounding box center [902, 127] width 199 height 53
click at [869, 139] on icon "ChevronDown" at bounding box center [873, 143] width 10 height 10
click at [871, 142] on icon "ChevronDown" at bounding box center [873, 143] width 10 height 10
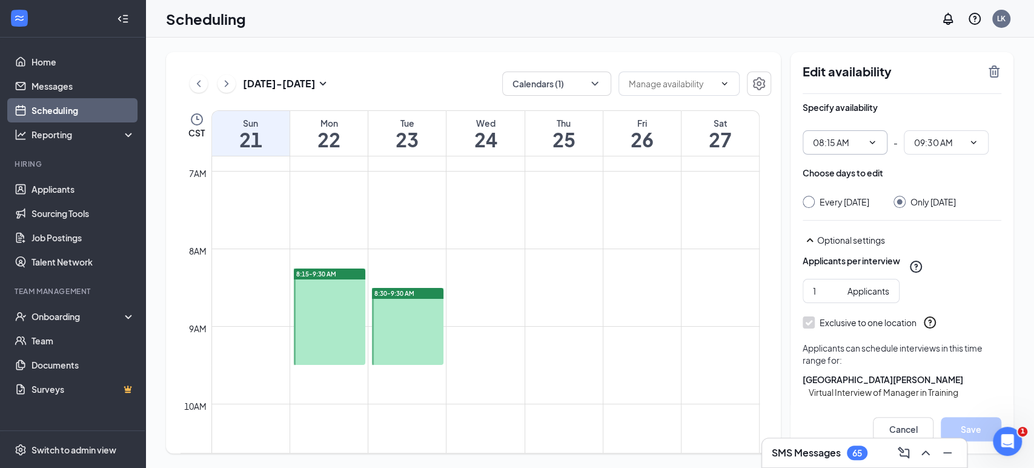
click at [872, 141] on icon "ChevronDown" at bounding box center [873, 143] width 10 height 10
click at [861, 137] on input "08:15 AM" at bounding box center [838, 142] width 50 height 13
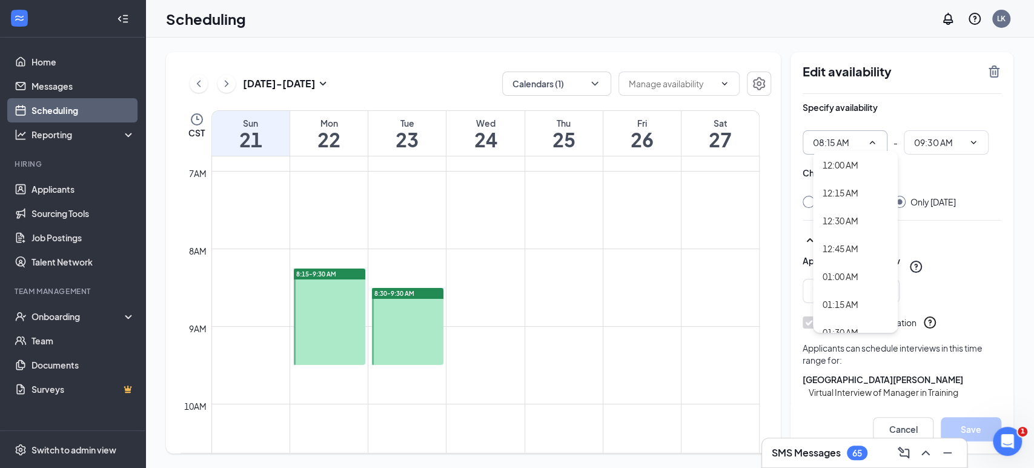
click at [862, 137] on input "08:15 AM" at bounding box center [838, 142] width 50 height 13
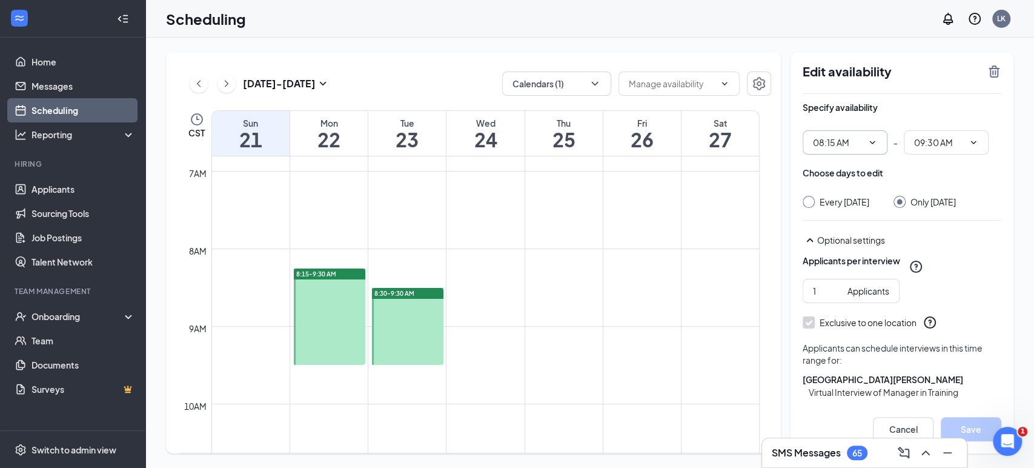
click at [863, 138] on span "08:15 AM 12:00 AM 12:15 AM 12:30 AM 12:45 AM 01:00 AM 01:15 AM 01:30 AM 01:45 A…" at bounding box center [845, 142] width 85 height 24
click at [855, 139] on input "08:15 AM" at bounding box center [838, 142] width 50 height 13
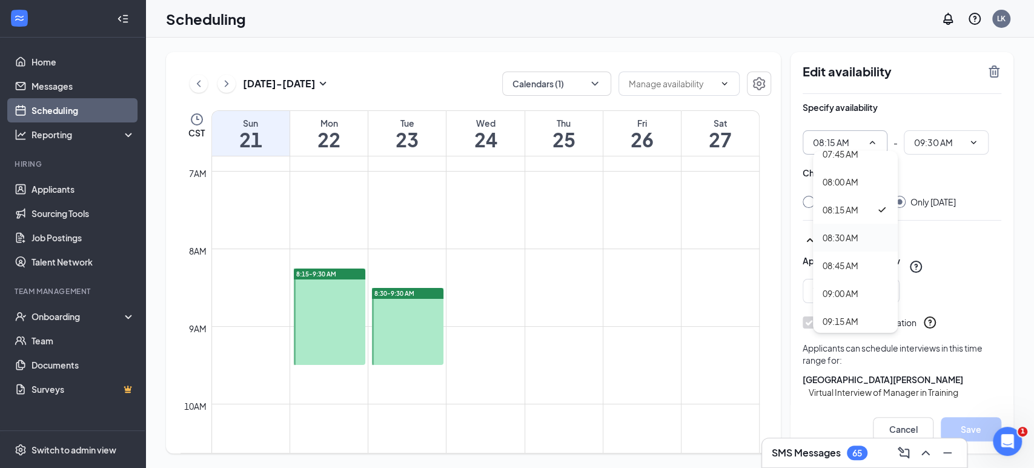
click at [856, 241] on div "08:30 AM" at bounding box center [841, 237] width 36 height 13
type input "08:30 AM"
type input "09:45 AM"
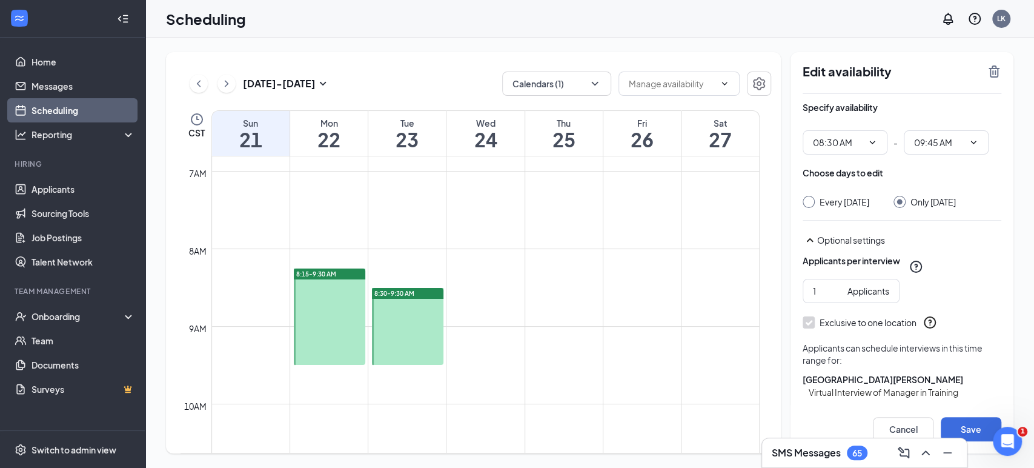
scroll to position [56, 0]
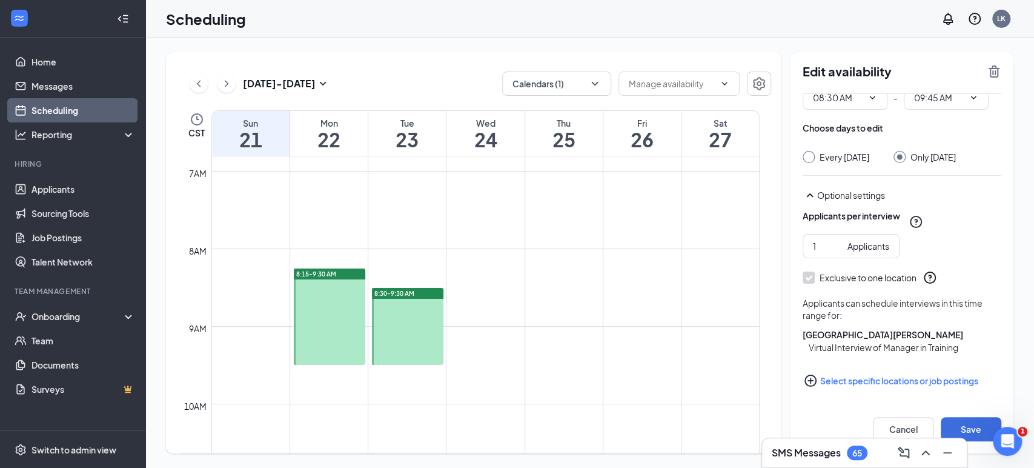
click at [925, 381] on button "Select specific locations or job postings" at bounding box center [902, 380] width 199 height 24
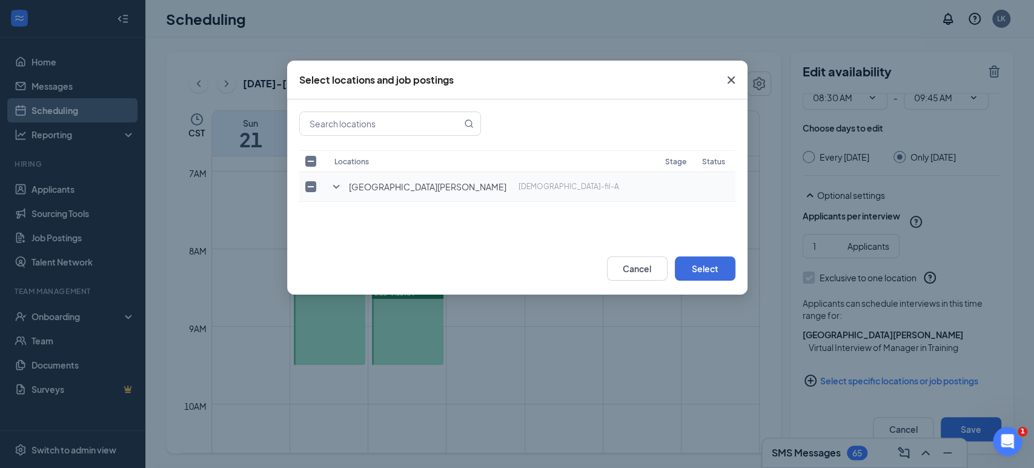
click at [334, 183] on icon "SmallChevronDown" at bounding box center [336, 186] width 15 height 15
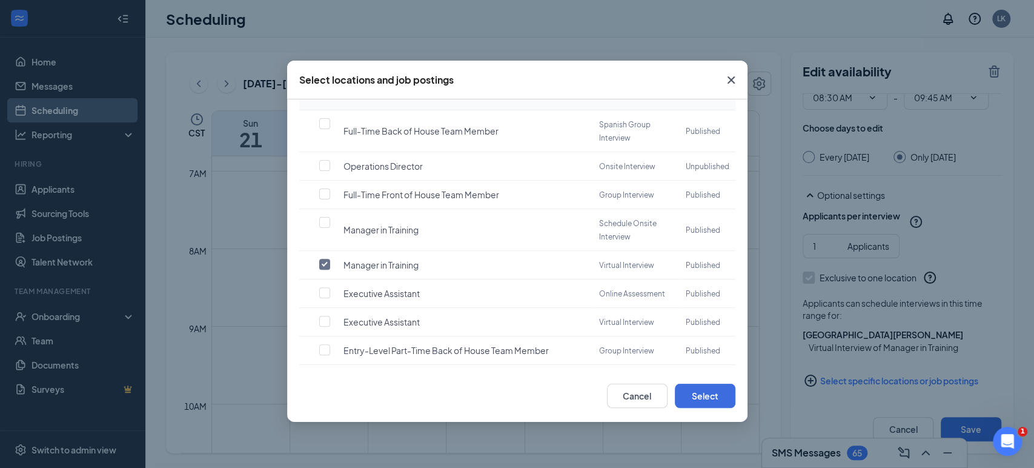
scroll to position [287, 0]
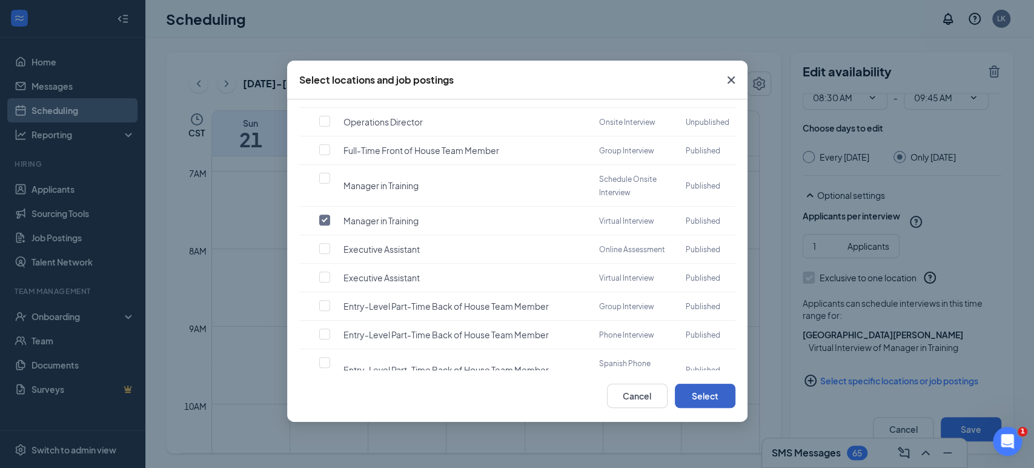
click at [698, 401] on button "Select" at bounding box center [705, 396] width 61 height 24
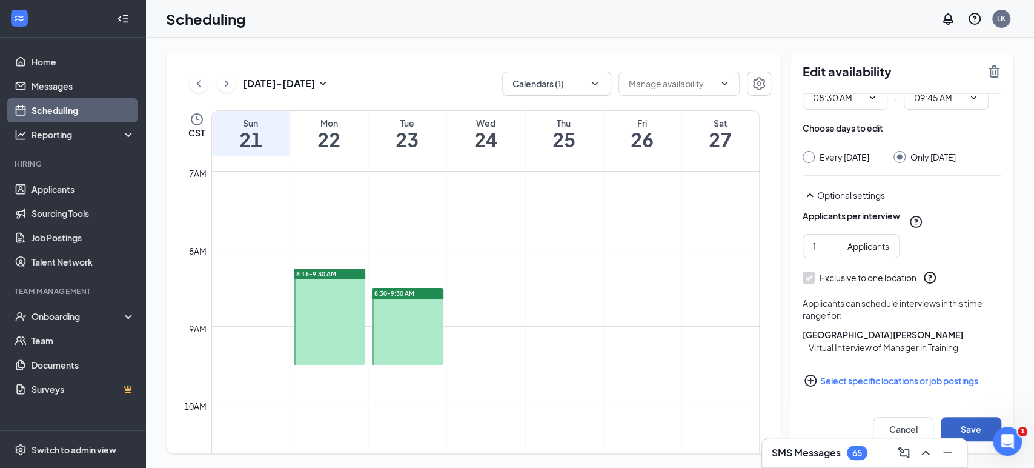
click at [980, 432] on button "Save" at bounding box center [971, 429] width 61 height 24
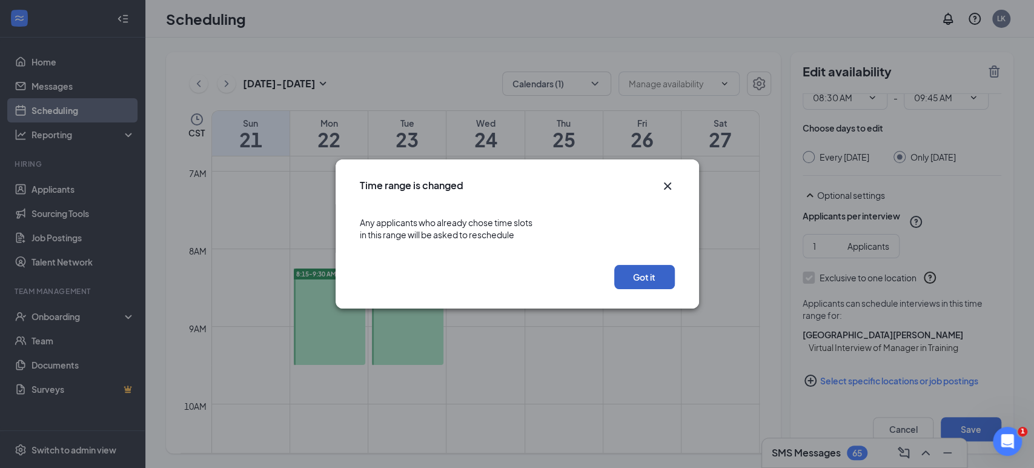
click at [657, 283] on button "Got it" at bounding box center [644, 277] width 61 height 24
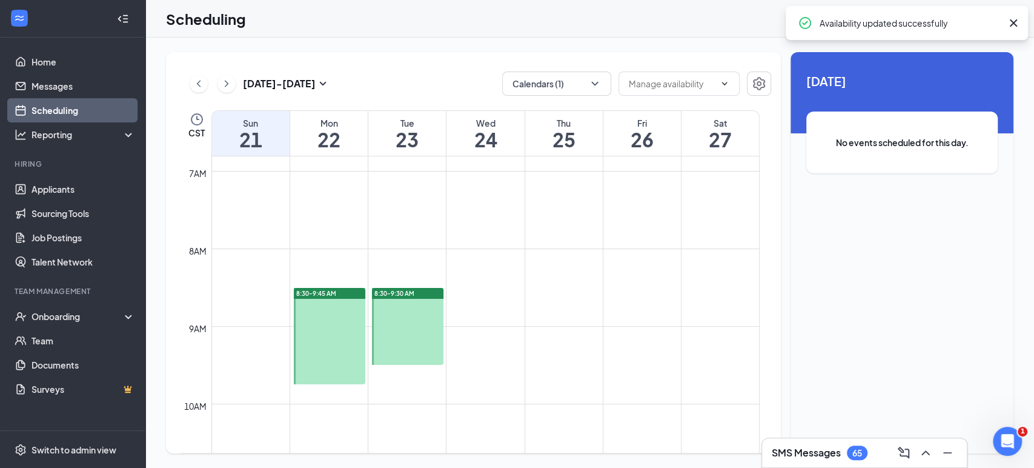
click at [334, 339] on div at bounding box center [329, 336] width 71 height 96
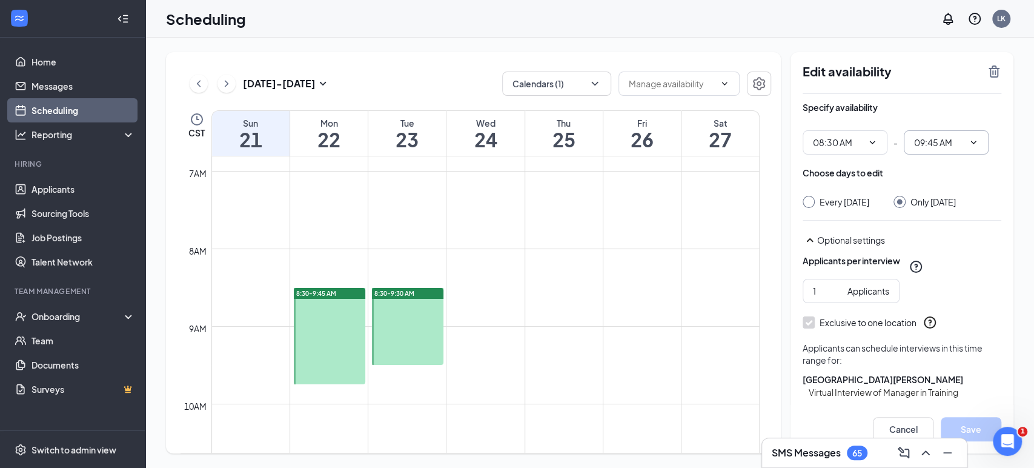
click at [975, 143] on icon "ChevronDown" at bounding box center [974, 143] width 10 height 10
click at [975, 139] on icon "ChevronDown" at bounding box center [974, 143] width 10 height 10
click at [968, 139] on span at bounding box center [972, 143] width 12 height 10
click at [959, 137] on input "09:45 AM" at bounding box center [939, 142] width 50 height 13
click at [957, 135] on span "09:45 AM 12:15 AM 12:30 AM 12:45 AM 01:00 AM 01:15 AM 01:30 AM 01:45 AM 02:00 A…" at bounding box center [946, 142] width 85 height 24
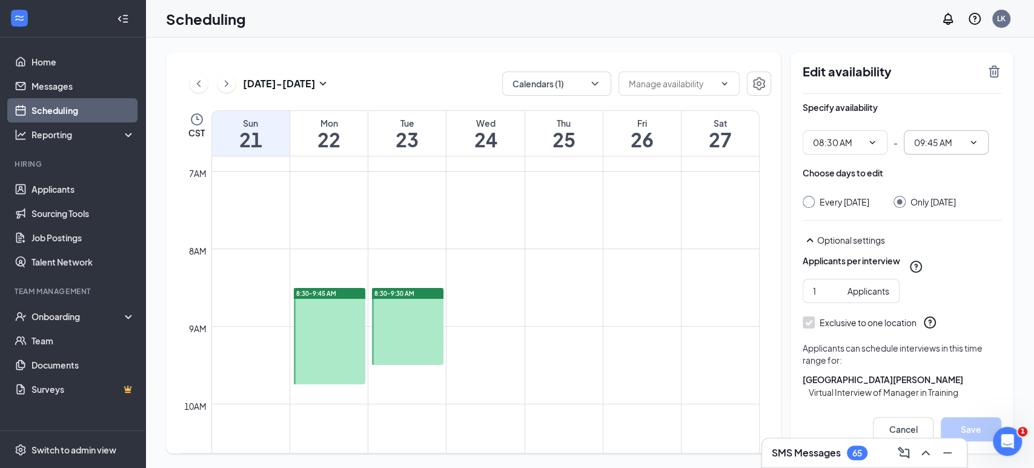
click at [957, 131] on span "09:45 AM 12:15 AM 12:30 AM 12:45 AM 01:00 AM 01:15 AM 01:30 AM 01:45 AM 02:00 A…" at bounding box center [946, 142] width 85 height 24
click at [957, 137] on input "09:45 AM" at bounding box center [939, 142] width 50 height 13
click at [956, 188] on div "09:30 AM" at bounding box center [942, 186] width 36 height 13
type input "09:30 AM"
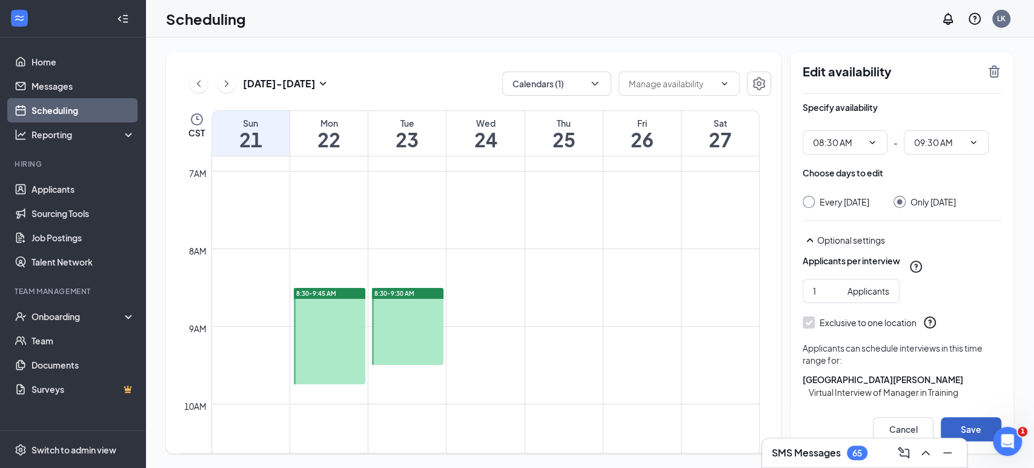
click at [980, 428] on button "Save" at bounding box center [971, 429] width 61 height 24
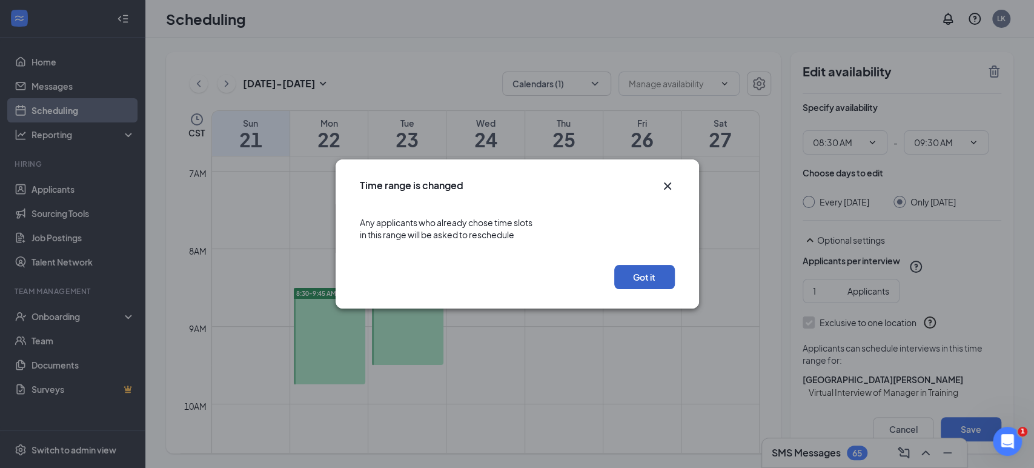
drag, startPoint x: 626, startPoint y: 286, endPoint x: 635, endPoint y: 287, distance: 8.6
click at [627, 286] on button "Got it" at bounding box center [644, 277] width 61 height 24
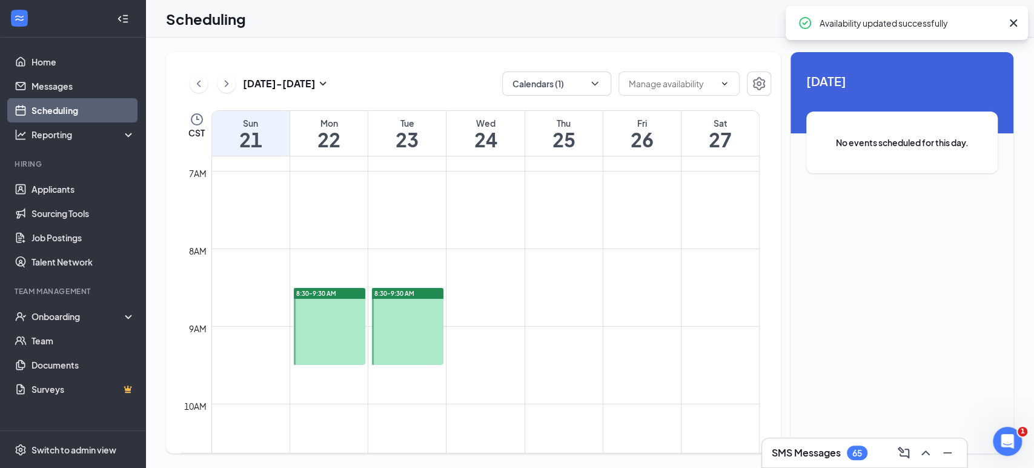
click at [411, 325] on div at bounding box center [407, 326] width 71 height 77
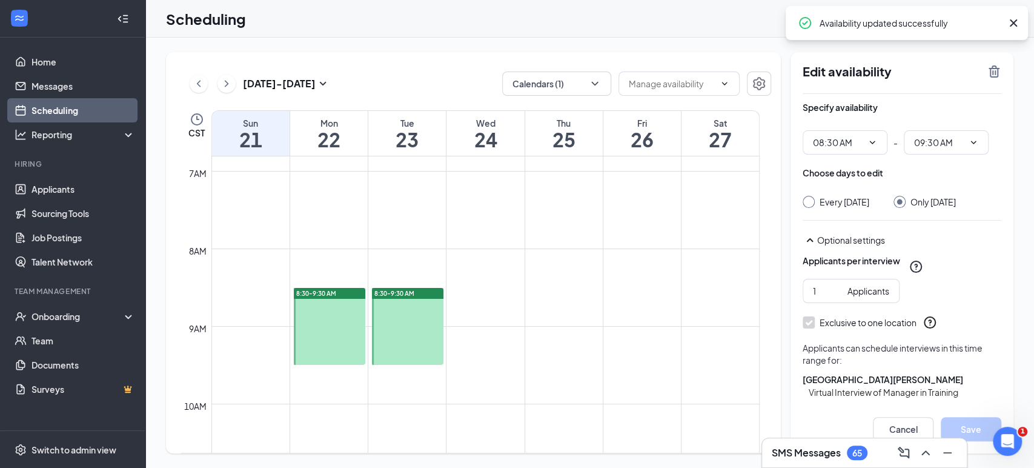
scroll to position [56, 0]
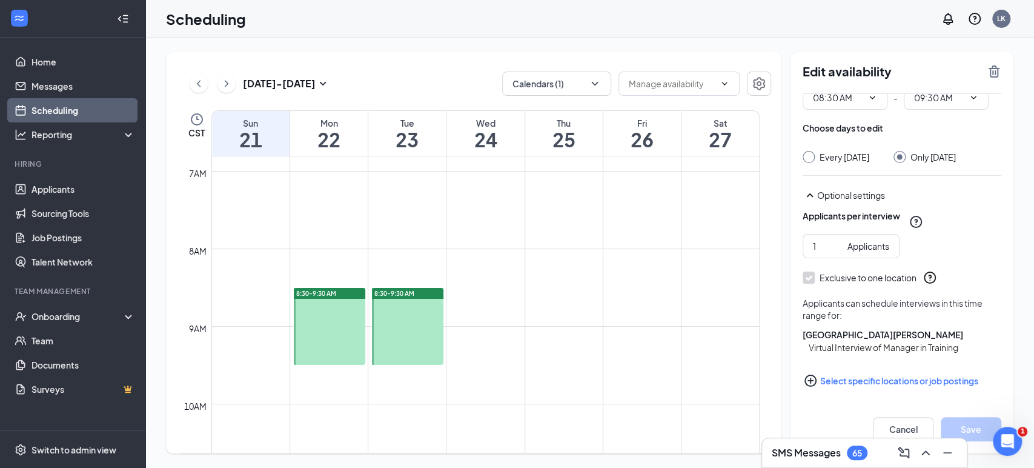
click at [878, 381] on button "Select specific locations or job postings" at bounding box center [902, 380] width 199 height 24
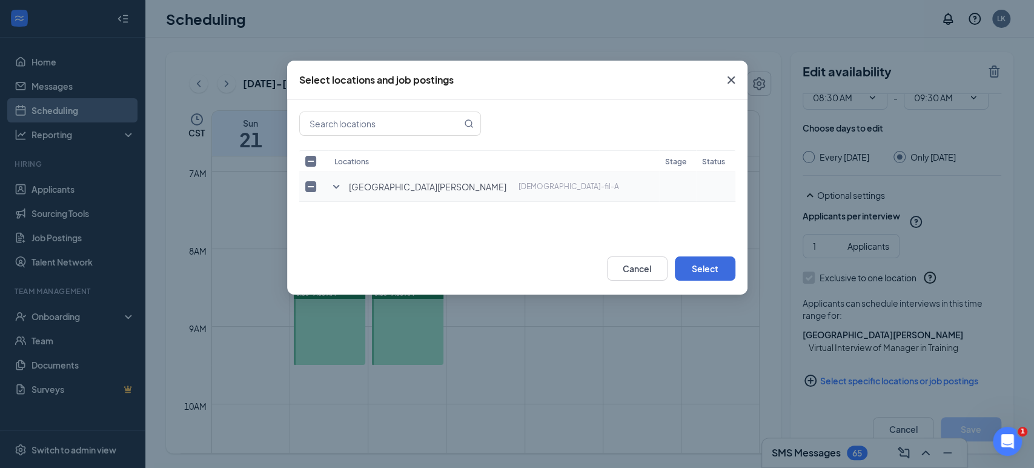
click at [329, 188] on icon "SmallChevronDown" at bounding box center [336, 186] width 15 height 15
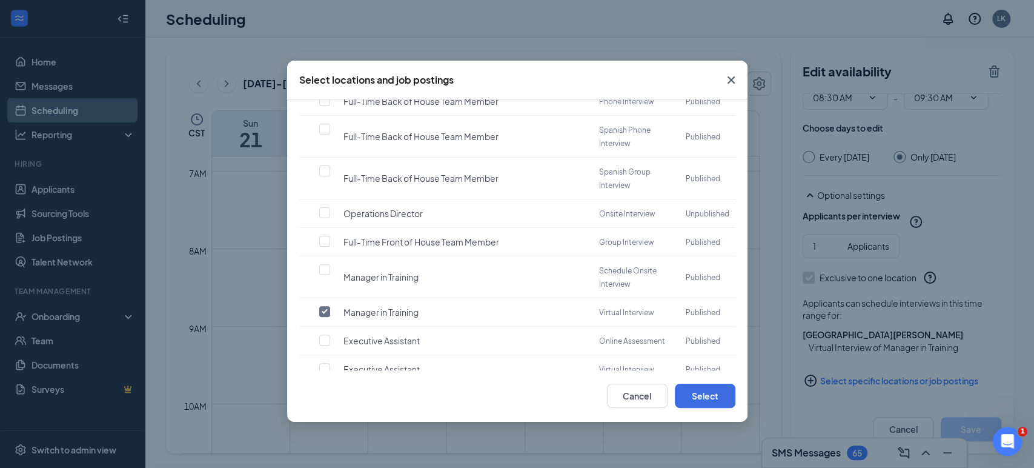
scroll to position [202, 0]
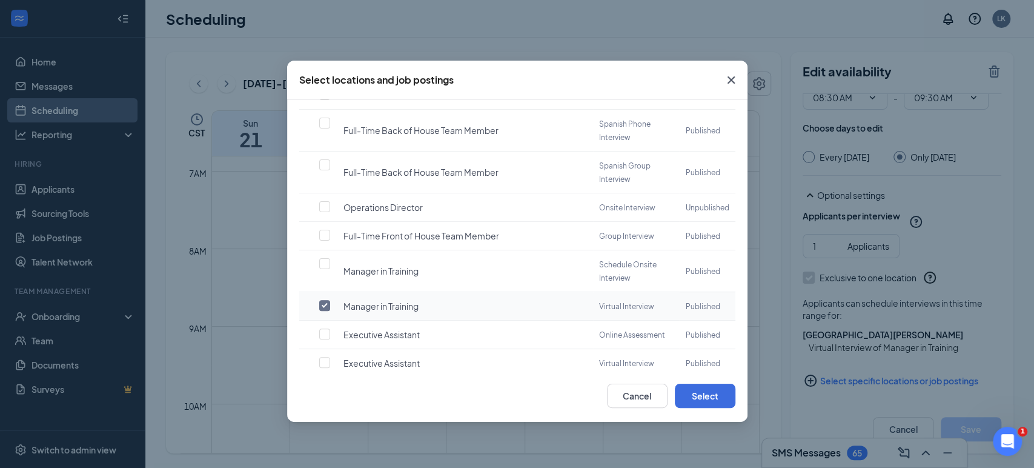
click at [325, 300] on input "checkbox" at bounding box center [324, 305] width 11 height 11
checkbox input "true"
checkbox input "false"
click at [324, 300] on input "checkbox" at bounding box center [324, 305] width 11 height 11
checkbox input "false"
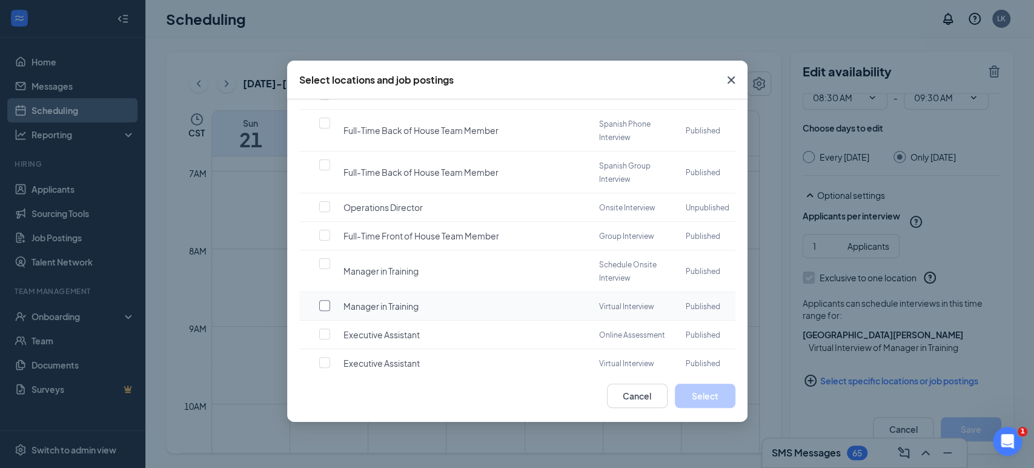
checkbox input "true"
click at [717, 397] on button "Select" at bounding box center [705, 396] width 61 height 24
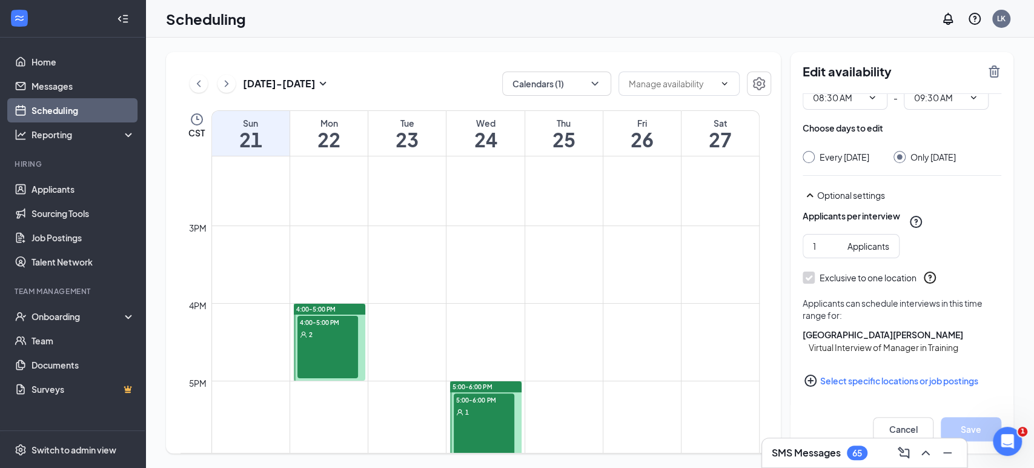
scroll to position [1201, 0]
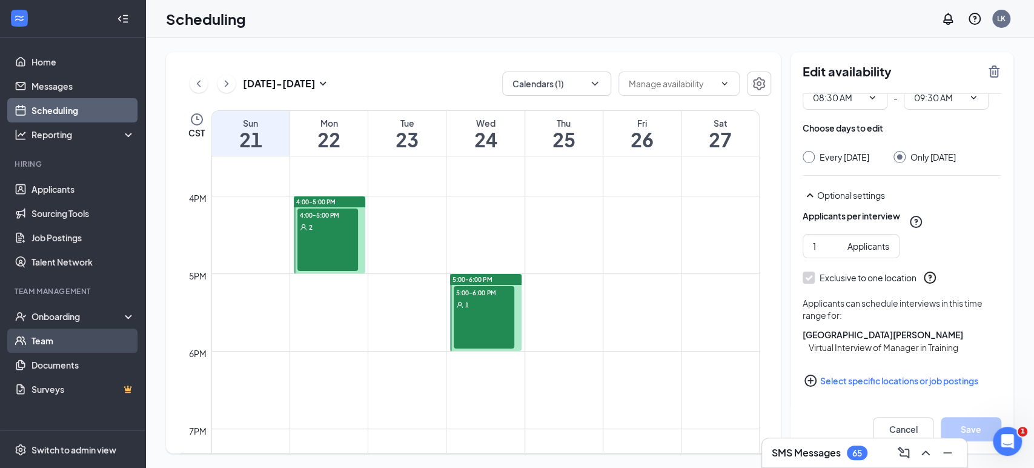
click at [70, 344] on link "Team" at bounding box center [84, 340] width 104 height 24
